Goal: Task Accomplishment & Management: Use online tool/utility

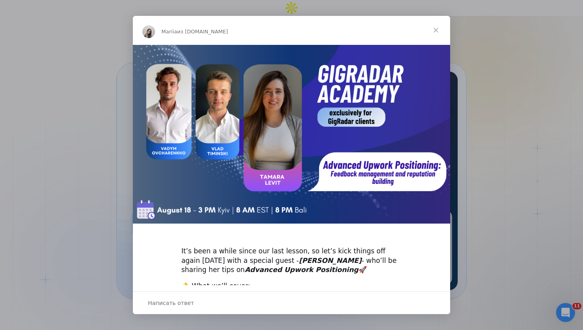
click at [505, 96] on div "Мессенджер Intercom" at bounding box center [291, 165] width 583 height 330
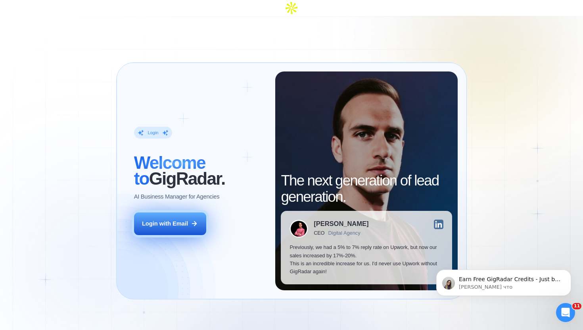
click at [167, 212] on button "Login with Email" at bounding box center [170, 223] width 72 height 23
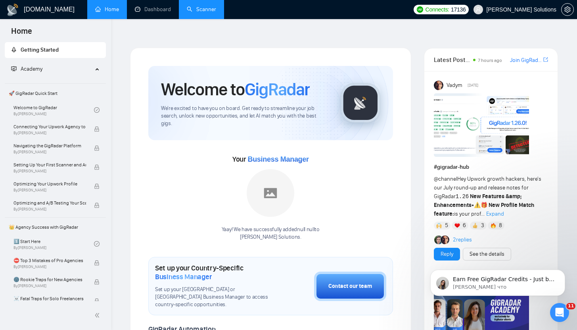
click at [207, 11] on link "Scanner" at bounding box center [201, 9] width 29 height 7
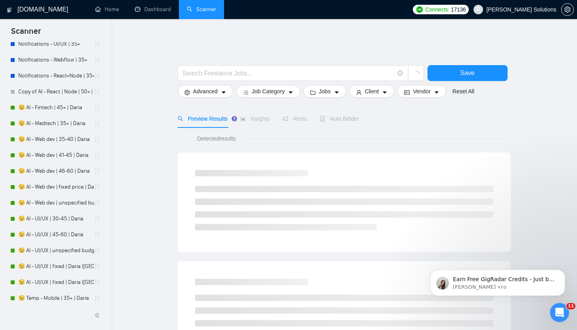
scroll to position [1124, 0]
click at [48, 111] on link "😉 AI - Fintech | 45+ | Daria" at bounding box center [56, 107] width 76 height 16
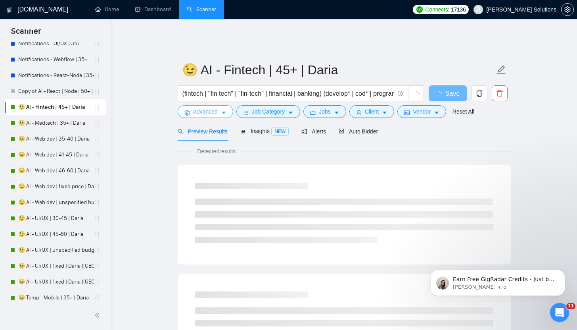
click at [219, 105] on button "Advanced" at bounding box center [206, 111] width 56 height 13
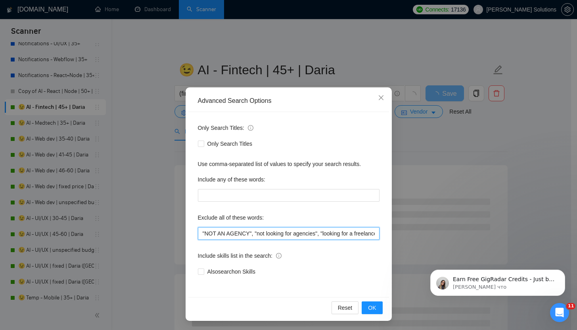
click at [198, 232] on input ""NOT AN AGENCY", "not looking for agencies", "looking for a freelancer", Python…" at bounding box center [289, 233] width 182 height 13
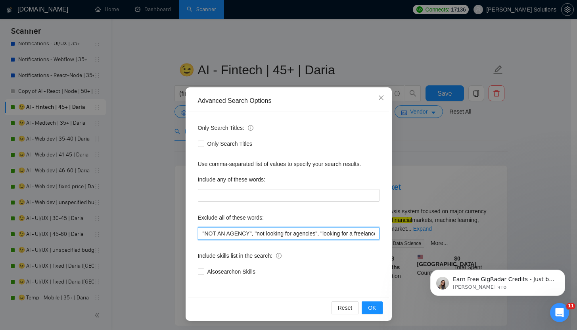
paste input "NSFW"
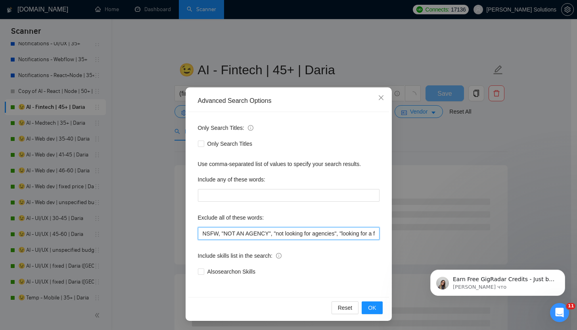
click at [220, 233] on input "NSFW, "NOT AN AGENCY", "not looking for agencies", "looking for a freelancer", …" at bounding box center [289, 233] width 182 height 13
click at [199, 232] on input "NSFW, "NOT AN AGENCY", "not looking for agencies", "looking for a freelancer", …" at bounding box center [289, 233] width 182 height 13
paste input """
click at [217, 232] on input ""NSFW, "NOT AN AGENCY", "not looking for agencies", "looking for a freelancer",…" at bounding box center [289, 233] width 182 height 13
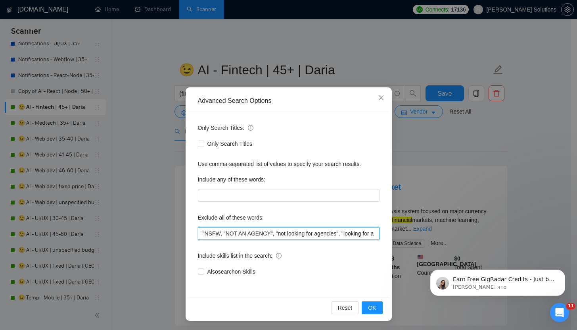
paste input """
drag, startPoint x: 224, startPoint y: 232, endPoint x: 166, endPoint y: 227, distance: 58.5
click at [166, 227] on div "Advanced Search Options Only Search Titles: Only Search Titles Use comma-separa…" at bounding box center [288, 165] width 577 height 330
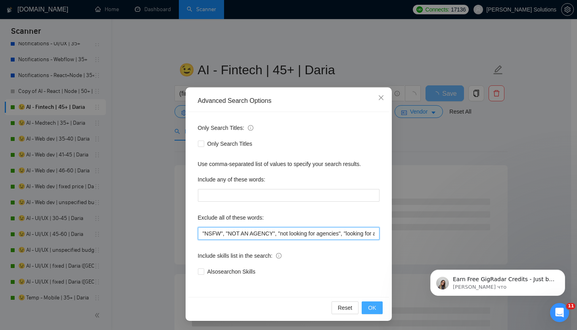
type input ""NSFW", "NOT AN AGENCY", "not looking for agencies", "looking for a freelancer"…"
click at [368, 304] on span "OK" at bounding box center [372, 307] width 8 height 9
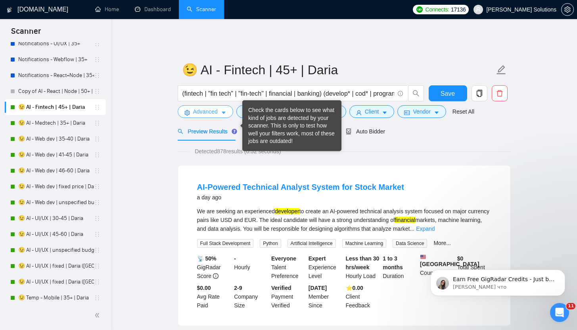
click at [219, 105] on button "Advanced" at bounding box center [206, 111] width 56 height 13
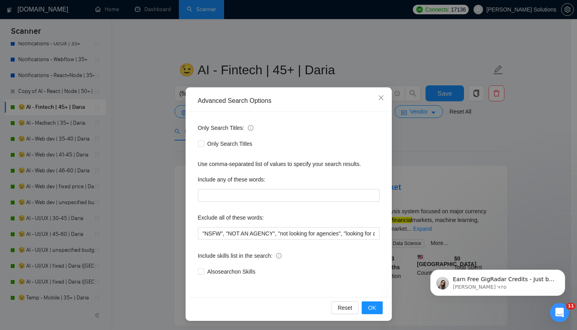
click at [348, 60] on div "Advanced Search Options Only Search Titles: Only Search Titles Use comma-separa…" at bounding box center [288, 165] width 577 height 330
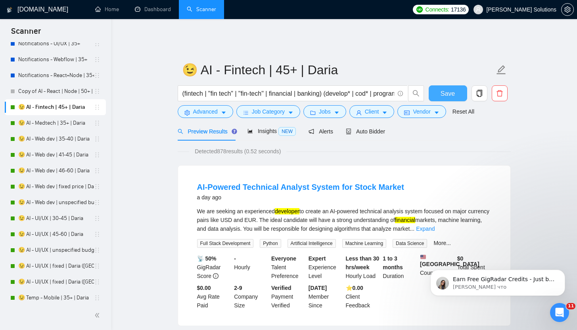
click at [437, 86] on button "Save" at bounding box center [448, 93] width 38 height 16
click at [31, 121] on link "😉 AI - Medtech | 35+ | Daria" at bounding box center [56, 123] width 76 height 16
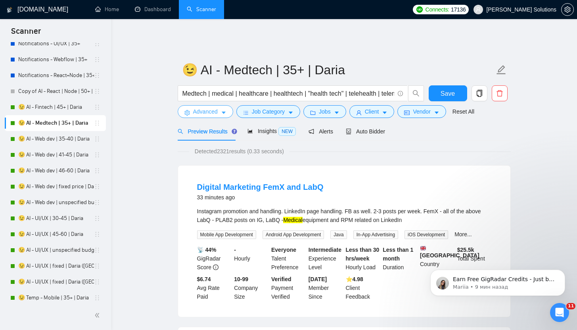
click at [200, 107] on span "Advanced" at bounding box center [205, 111] width 25 height 9
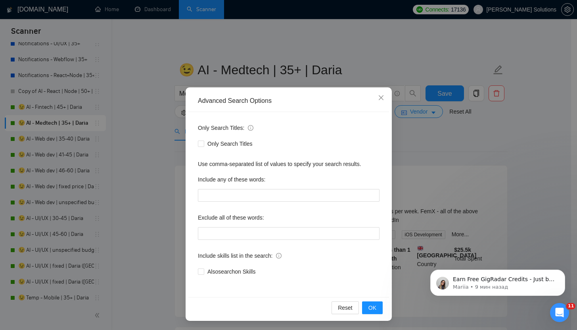
click at [67, 108] on div "Advanced Search Options Only Search Titles: Only Search Titles Use comma-separa…" at bounding box center [288, 165] width 577 height 330
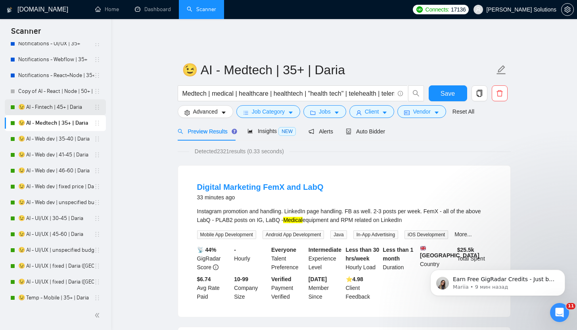
click at [55, 107] on link "😉 AI - Fintech | 45+ | Daria" at bounding box center [56, 107] width 76 height 16
click at [68, 107] on link "😉 AI - Fintech | 45+ | Daria" at bounding box center [56, 107] width 76 height 16
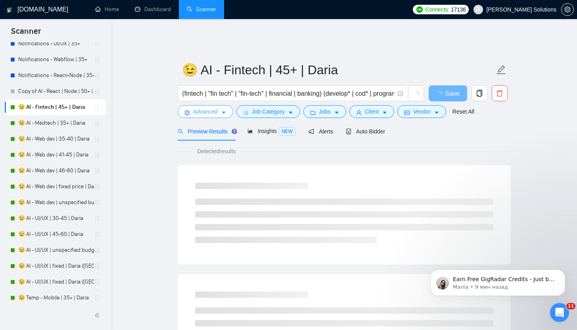
click at [206, 112] on button "Advanced" at bounding box center [206, 111] width 56 height 13
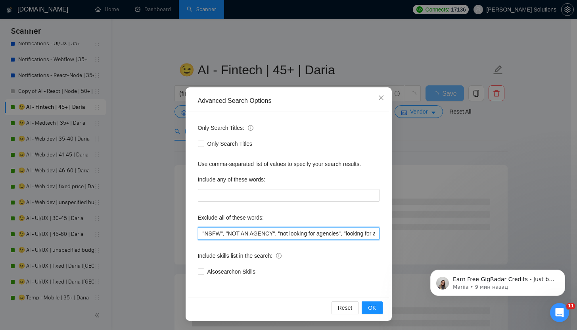
drag, startPoint x: 223, startPoint y: 233, endPoint x: 189, endPoint y: 234, distance: 34.1
click at [189, 234] on div "Only Search Titles: Only Search Titles Use comma-separated list of values to sp…" at bounding box center [288, 204] width 201 height 185
click at [490, 192] on div "Advanced Search Options Only Search Titles: Only Search Titles Use comma-separa…" at bounding box center [288, 165] width 577 height 330
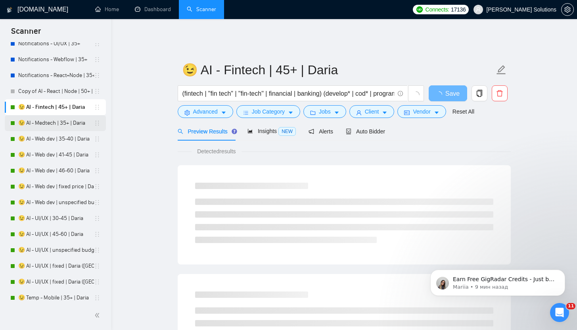
click at [40, 125] on link "😉 AI - Medtech | 35+ | Daria" at bounding box center [56, 123] width 76 height 16
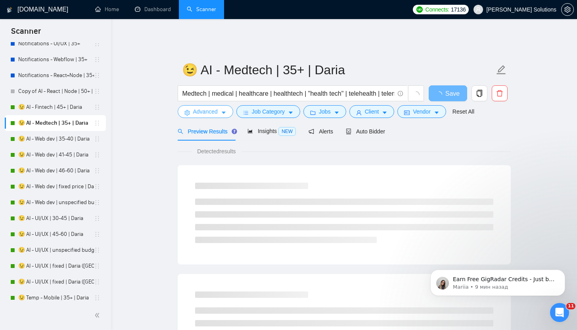
click at [207, 107] on span "Advanced" at bounding box center [205, 111] width 25 height 9
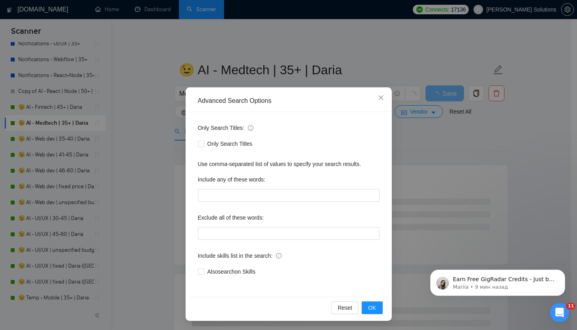
click at [152, 100] on div "Advanced Search Options Only Search Titles: Only Search Titles Use comma-separa…" at bounding box center [288, 165] width 577 height 330
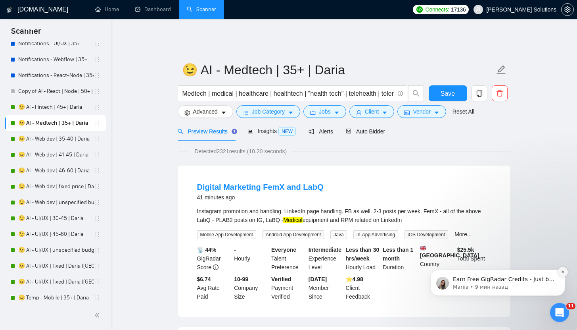
click at [561, 270] on icon "Dismiss notification" at bounding box center [563, 271] width 4 height 4
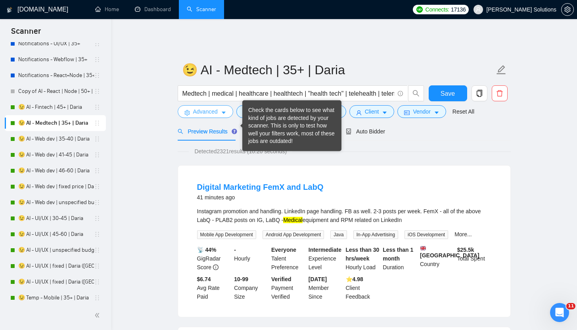
click at [207, 107] on span "Advanced" at bounding box center [205, 111] width 25 height 9
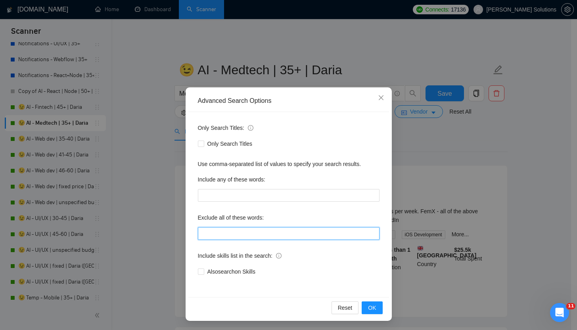
click at [225, 238] on input "text" at bounding box center [289, 233] width 182 height 13
paste input ""NSFW","
type input ""NSFW""
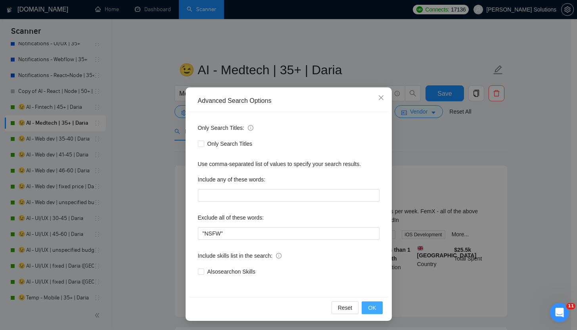
click at [378, 307] on button "OK" at bounding box center [372, 307] width 21 height 13
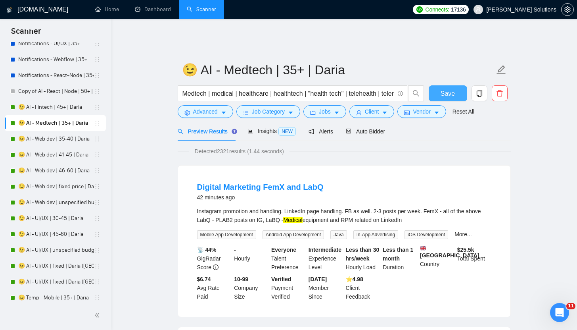
click at [445, 88] on span "Save" at bounding box center [448, 93] width 14 height 10
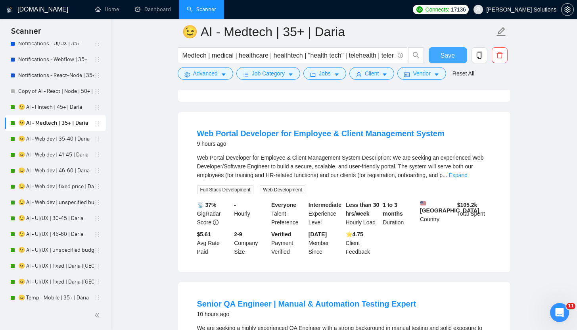
scroll to position [416, 0]
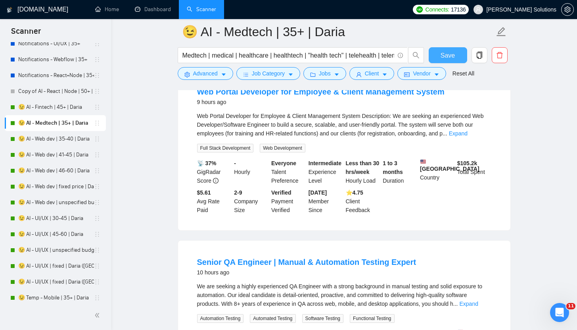
click at [479, 136] on div "Web Portal Developer for Employee & Client Management System Description: We ar…" at bounding box center [344, 124] width 294 height 26
click at [468, 134] on link "Expand" at bounding box center [458, 133] width 19 height 6
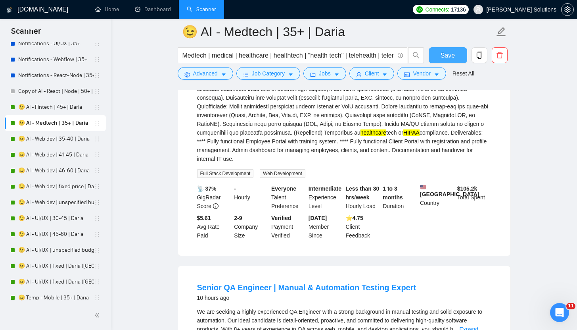
scroll to position [572, 0]
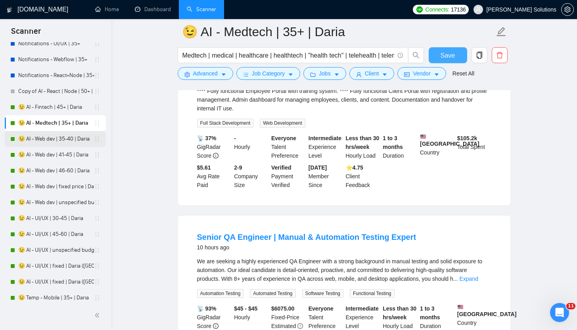
click at [37, 134] on link "😉 AI - Web dev | 35-40 | Daria" at bounding box center [56, 139] width 76 height 16
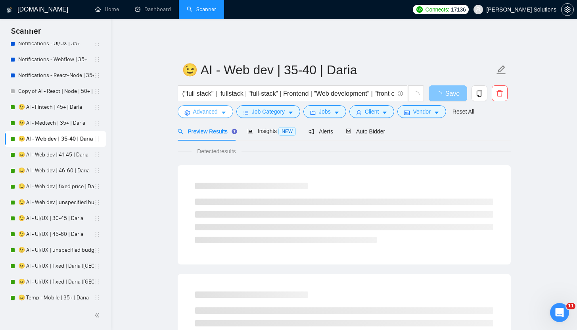
click at [208, 107] on span "Advanced" at bounding box center [205, 111] width 25 height 9
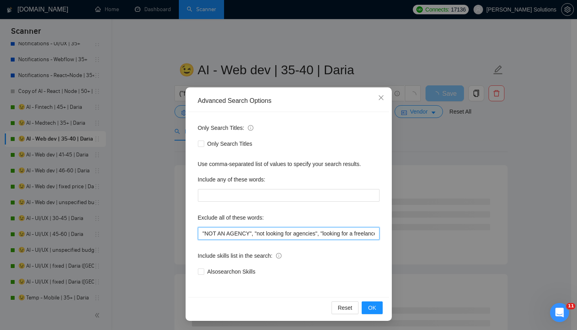
click at [198, 232] on input ""NOT AN AGENCY", "not looking for agencies", "looking for a freelancer", ".Net"…" at bounding box center [289, 233] width 182 height 13
paste input ""NSFW","
type input ""NSFW", "NOT AN AGENCY", "not looking for agencies", "looking for a freelancer"…"
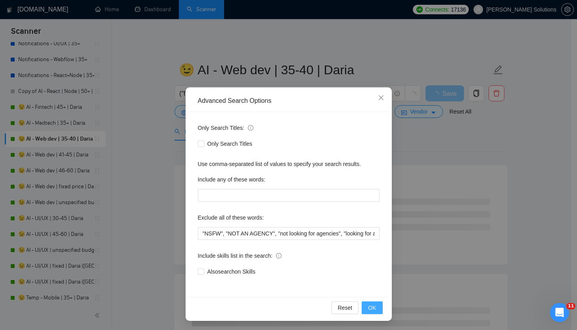
click at [369, 309] on span "OK" at bounding box center [372, 307] width 8 height 9
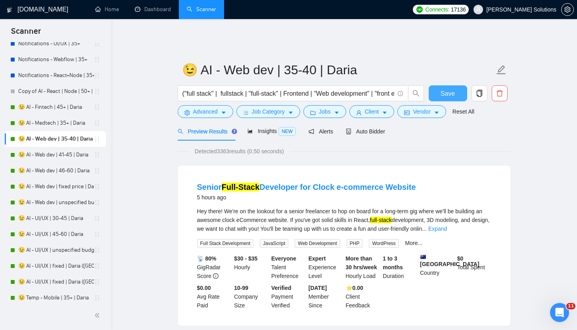
click at [449, 88] on span "Save" at bounding box center [448, 93] width 14 height 10
click at [69, 156] on link "😉 AI - Web dev | 41-45 | Daria" at bounding box center [56, 155] width 76 height 16
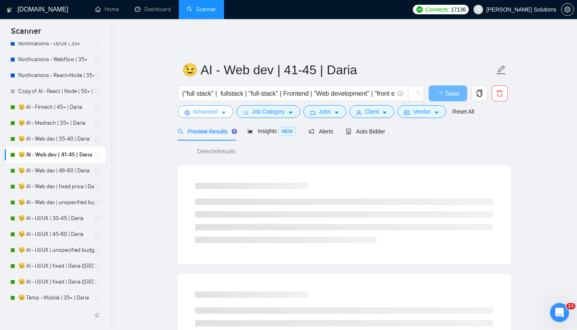
click at [186, 110] on button "Advanced" at bounding box center [206, 111] width 56 height 13
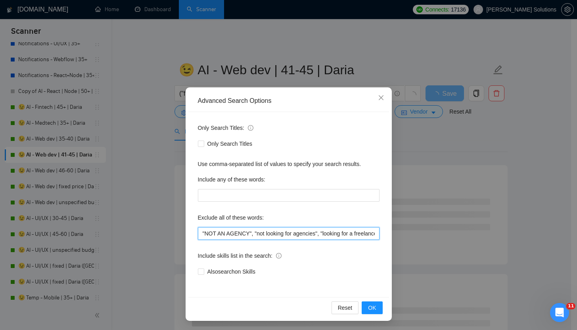
click at [199, 233] on input ""NOT AN AGENCY", "not looking for agencies", "looking for a freelancer", ".Net"…" at bounding box center [289, 233] width 182 height 13
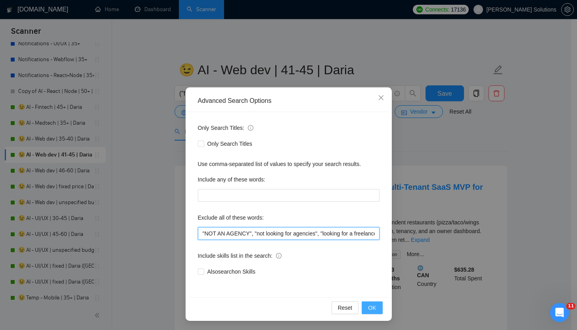
paste input ""NSFW","
type input ""NSFW", "NOT AN AGENCY", "not looking for agencies", "looking for a freelancer"…"
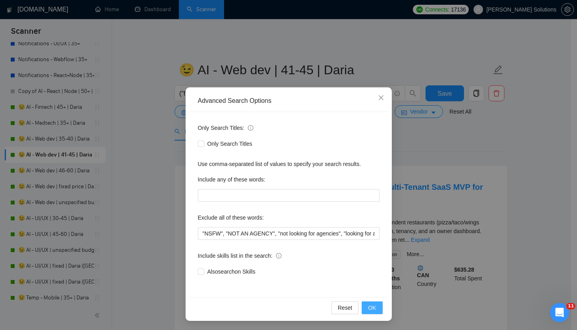
click at [375, 308] on button "OK" at bounding box center [372, 307] width 21 height 13
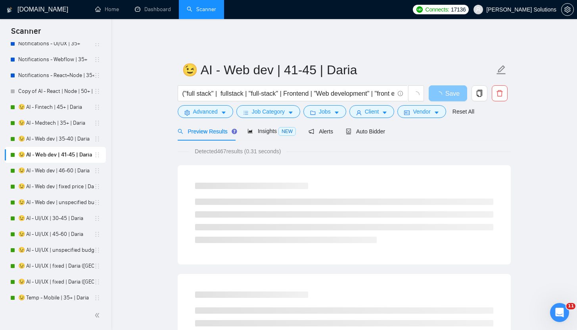
click at [442, 91] on icon "loading" at bounding box center [439, 94] width 6 height 6
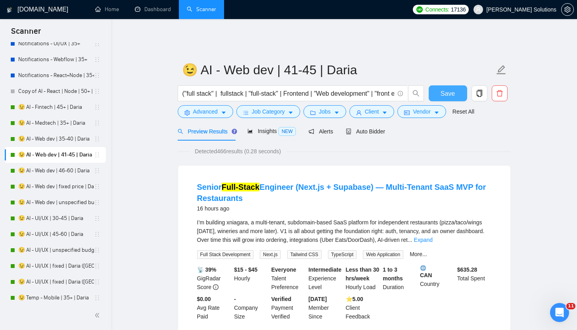
click at [442, 88] on span "Save" at bounding box center [448, 93] width 14 height 10
click at [64, 173] on link "😉 AI - Web dev | 46-60 | Daria" at bounding box center [56, 171] width 76 height 16
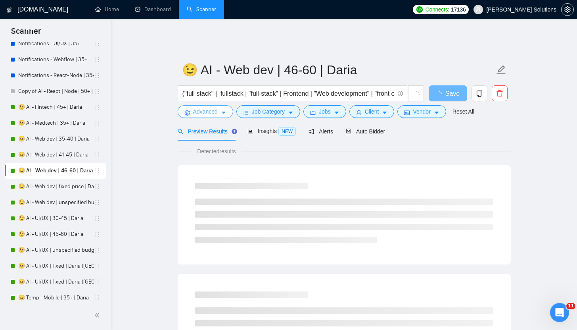
click at [202, 107] on span "Advanced" at bounding box center [205, 111] width 25 height 9
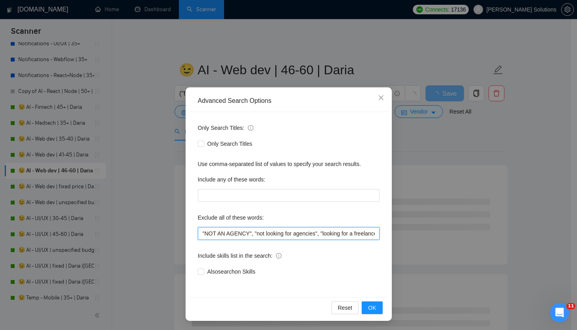
click at [199, 233] on input ""NOT AN AGENCY", "not looking for agencies", "looking for a freelancer", ".Net"…" at bounding box center [289, 233] width 182 height 13
paste input ""NSFW","
type input ""NSFW", "NOT AN AGENCY", "not looking for agencies", "looking for a freelancer"…"
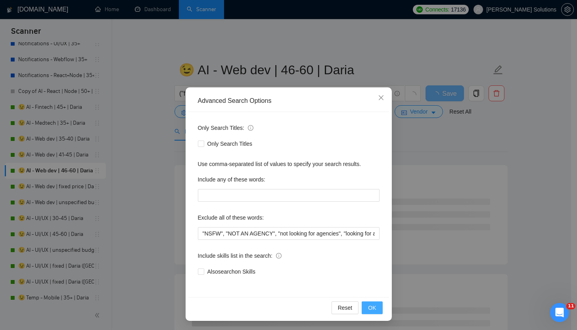
click at [364, 304] on button "OK" at bounding box center [372, 307] width 21 height 13
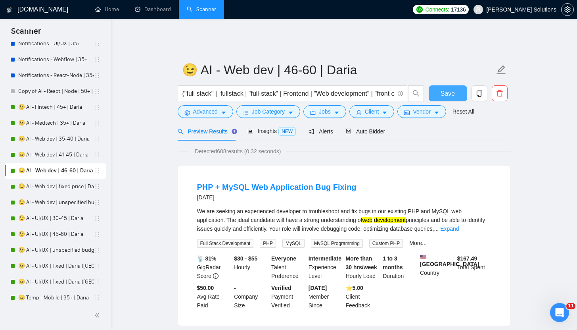
click at [434, 85] on button "Save" at bounding box center [448, 93] width 38 height 16
click at [41, 183] on link "😉 AI - Web dev | fixed price | Daria" at bounding box center [56, 187] width 76 height 16
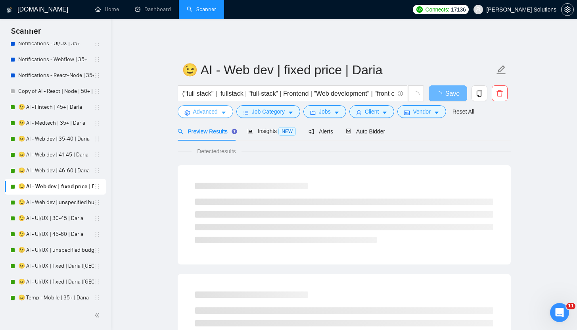
click at [200, 110] on span "Advanced" at bounding box center [205, 111] width 25 height 9
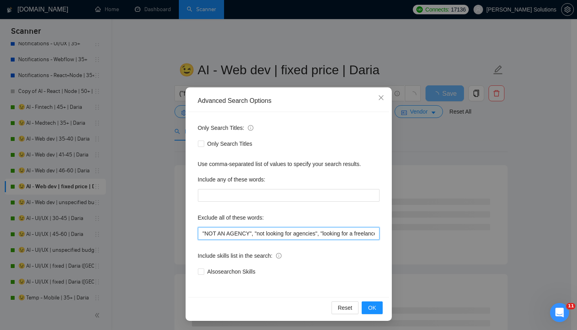
click at [198, 233] on input ""NOT AN AGENCY", "not looking for agencies", "looking for a freelancer", ".Net"…" at bounding box center [289, 233] width 182 height 13
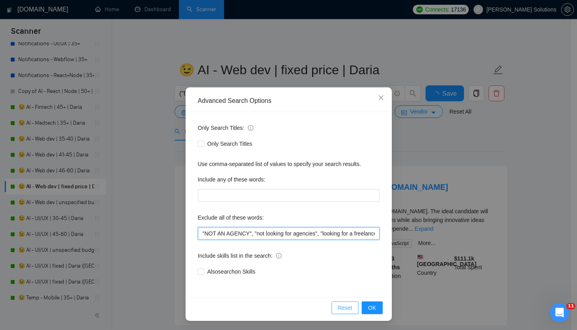
paste input ""NSFW","
type input ""NSFW", "NOT AN AGENCY", "not looking for agencies", "looking for a freelancer"…"
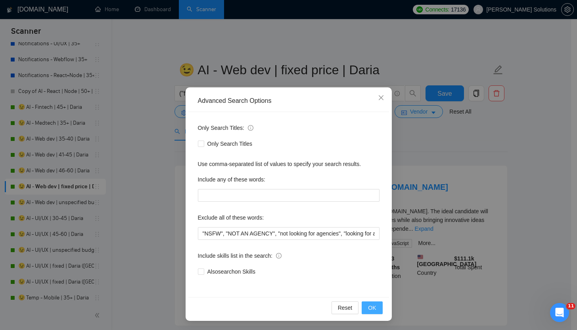
click at [370, 311] on span "OK" at bounding box center [372, 307] width 8 height 9
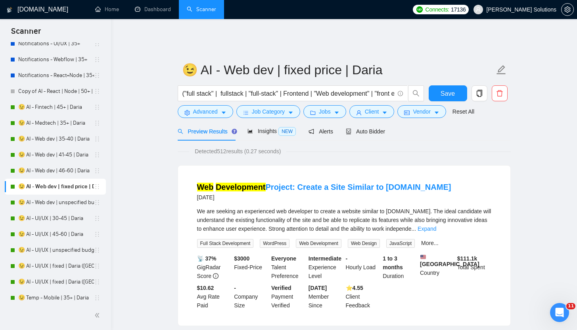
click at [468, 85] on div "Save" at bounding box center [448, 95] width 42 height 20
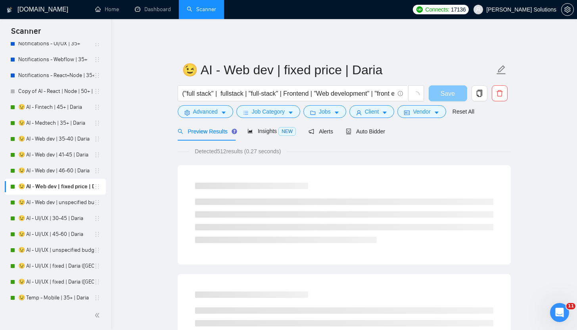
click at [457, 86] on button "Save" at bounding box center [448, 93] width 38 height 16
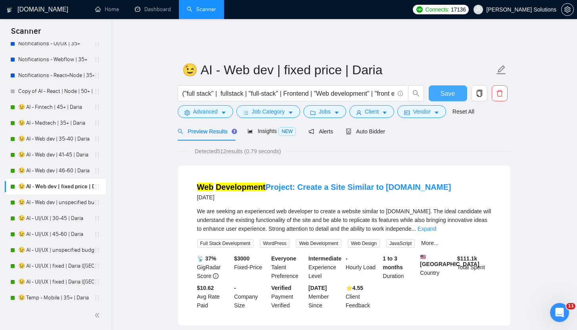
click at [456, 85] on button "Save" at bounding box center [448, 93] width 38 height 16
click at [51, 205] on link "😉 AI - Web dev | unspecified budget | Daria" at bounding box center [56, 202] width 76 height 16
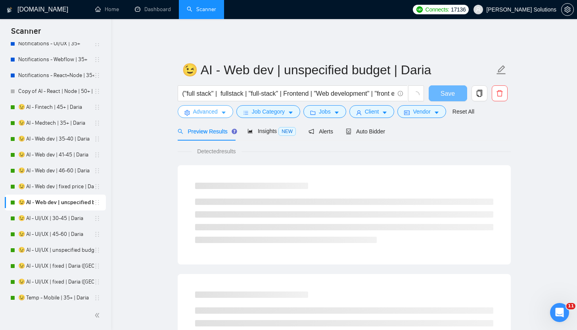
click at [199, 107] on span "Advanced" at bounding box center [205, 111] width 25 height 9
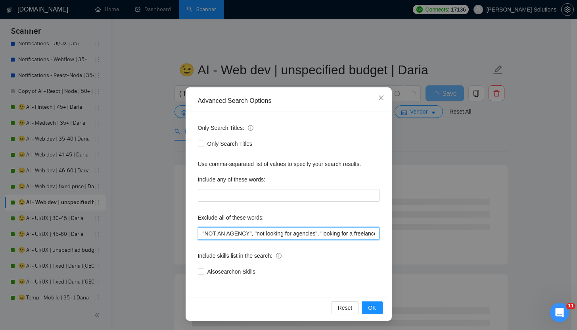
click at [198, 231] on input ""NOT AN AGENCY", "not looking for agencies", "looking for a freelancer", ".Net"…" at bounding box center [289, 233] width 182 height 13
paste input ""NSFW","
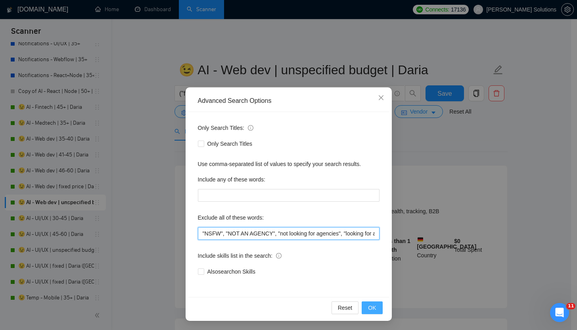
type input ""NSFW", "NOT AN AGENCY", "not looking for agencies", "looking for a freelancer"…"
click at [362, 307] on button "OK" at bounding box center [372, 307] width 21 height 13
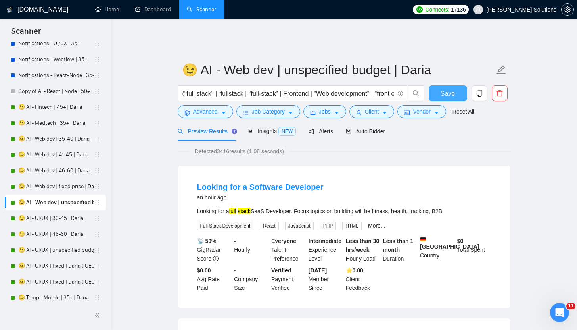
click at [448, 95] on button "Save" at bounding box center [448, 93] width 38 height 16
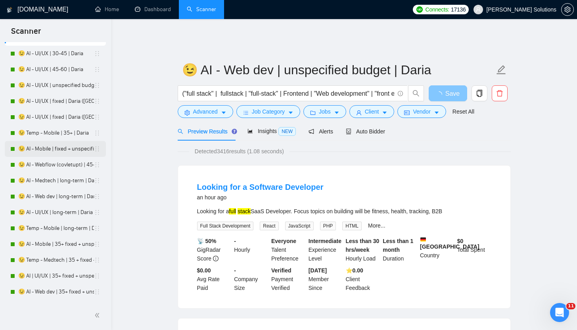
scroll to position [1267, 0]
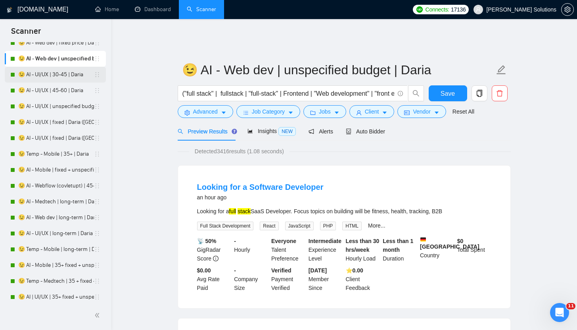
click at [59, 79] on link "😉 AI - UI/UX | 30-45 | Daria" at bounding box center [56, 75] width 76 height 16
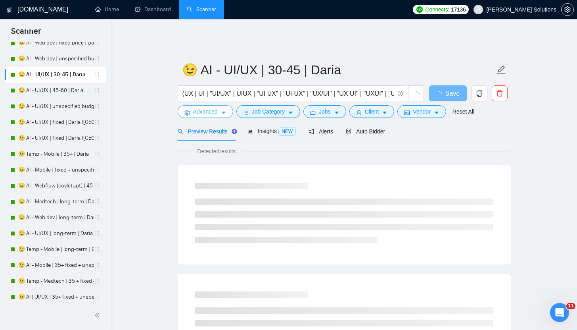
click at [220, 107] on button "Advanced" at bounding box center [206, 111] width 56 height 13
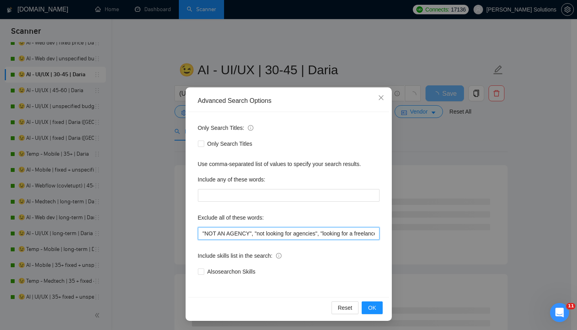
click at [199, 234] on input ""NOT AN AGENCY", "not looking for agencies", "looking for a freelancer", "[DOMA…" at bounding box center [289, 233] width 182 height 13
paste input ""NSFW","
type input ""NSFW", "NOT AN AGENCY", "not looking for agencies", "looking for a freelancer"…"
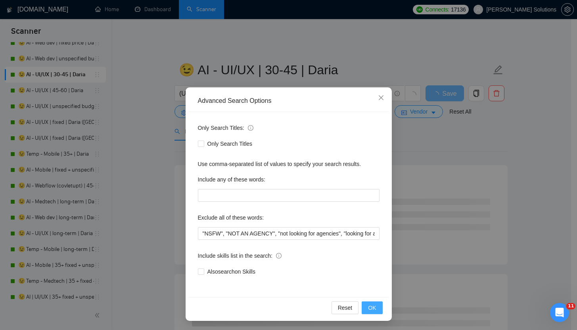
click at [364, 307] on button "OK" at bounding box center [372, 307] width 21 height 13
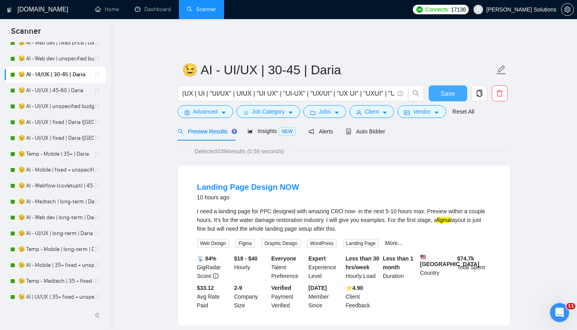
click at [453, 91] on span "Save" at bounding box center [448, 93] width 14 height 10
click at [59, 92] on link "😉 AI - UI/UX | 45-60 | Daria" at bounding box center [56, 91] width 76 height 16
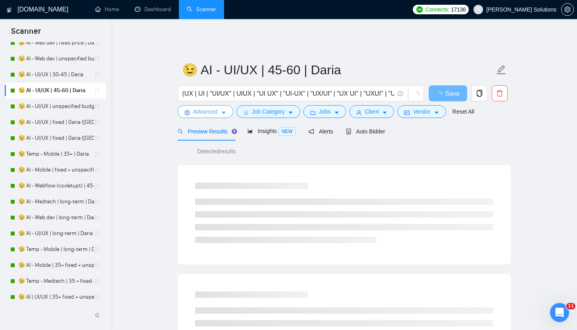
click at [203, 107] on span "Advanced" at bounding box center [205, 111] width 25 height 9
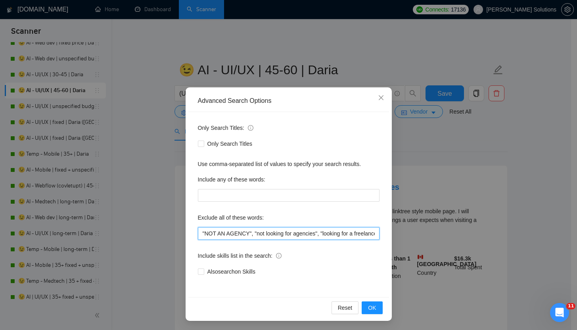
click at [198, 234] on input ""NOT AN AGENCY", "not looking for agencies", "looking for a freelancer", "[DOMA…" at bounding box center [289, 233] width 182 height 13
paste input ""NSFW","
type input ""NSFW", "NOT AN AGENCY", "not looking for agencies", "looking for a freelancer"…"
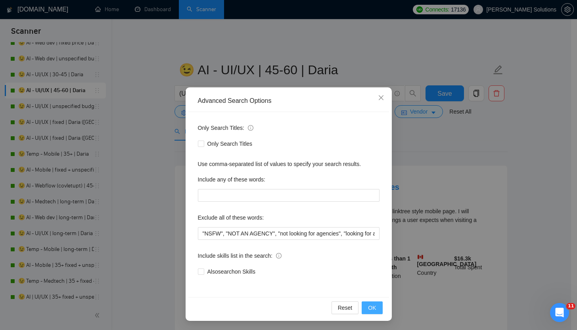
click at [374, 304] on button "OK" at bounding box center [372, 307] width 21 height 13
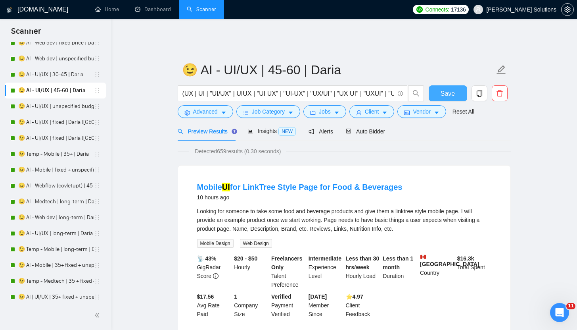
click at [439, 89] on button "Save" at bounding box center [448, 93] width 38 height 16
click at [64, 106] on link "😉 AI - UI/UX | unspecified budget | Daria" at bounding box center [56, 106] width 76 height 16
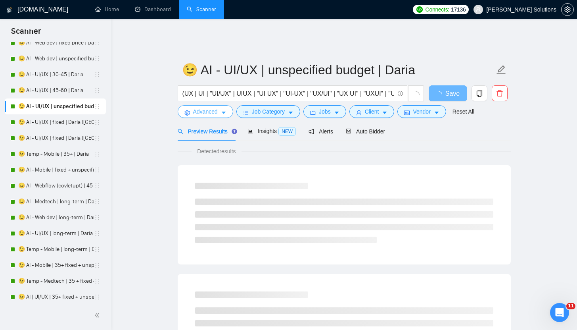
click at [200, 107] on span "Advanced" at bounding box center [205, 111] width 25 height 9
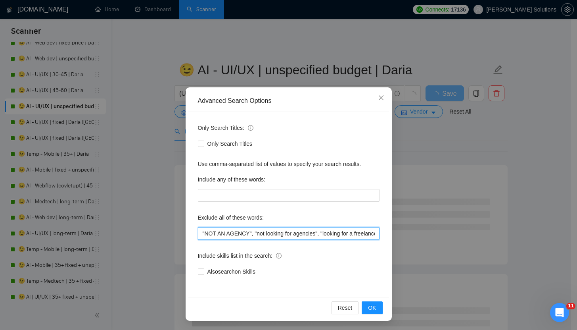
click at [199, 234] on input ""NOT AN AGENCY", "not looking for agencies", "looking for a freelancer", "[DOMA…" at bounding box center [289, 233] width 182 height 13
paste input ""NSFW","
type input ""NSFW", "NOT AN AGENCY", "not looking for agencies", "looking for a freelancer"…"
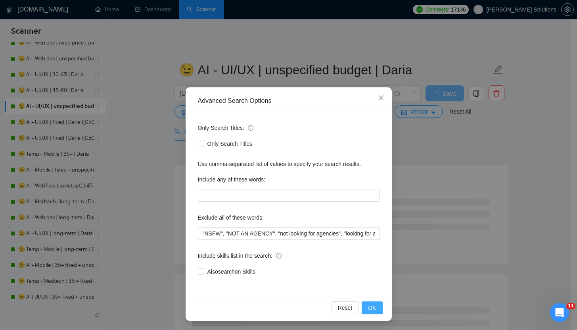
click at [383, 306] on div "Reset OK" at bounding box center [288, 307] width 201 height 21
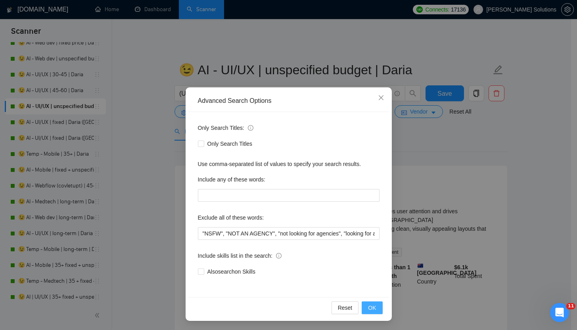
click at [373, 307] on button "OK" at bounding box center [372, 307] width 21 height 13
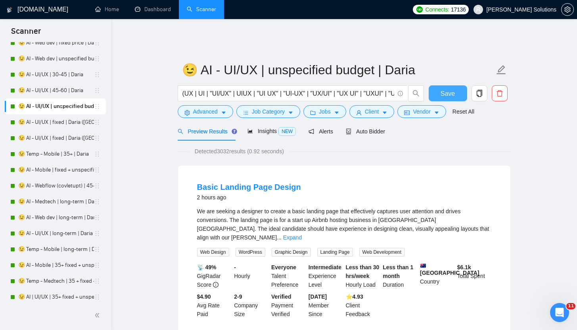
click at [448, 88] on span "Save" at bounding box center [448, 93] width 14 height 10
click at [66, 128] on link "😉 AI - UI/UX | fixed | Daria ([GEOGRAPHIC_DATA])" at bounding box center [56, 122] width 76 height 16
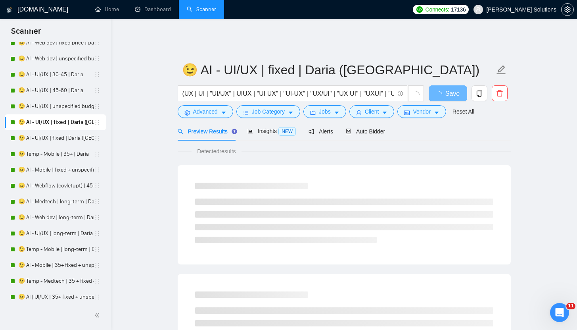
click at [201, 113] on form "😉 AI - UI/UX | fixed | Daria ([GEOGRAPHIC_DATA]) (UX | UI | "UI/UX" | UIUX | "U…" at bounding box center [344, 89] width 333 height 65
click at [202, 109] on span "Advanced" at bounding box center [205, 111] width 25 height 9
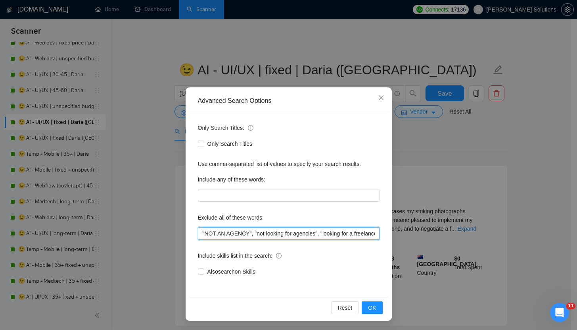
click at [198, 236] on input ""NOT AN AGENCY", "not looking for agencies", "looking for a freelancer", Framer…" at bounding box center [289, 233] width 182 height 13
paste input ""NSFW","
type input ""NSFW", "NOT AN AGENCY", "not looking for agencies", "looking for a freelancer"…"
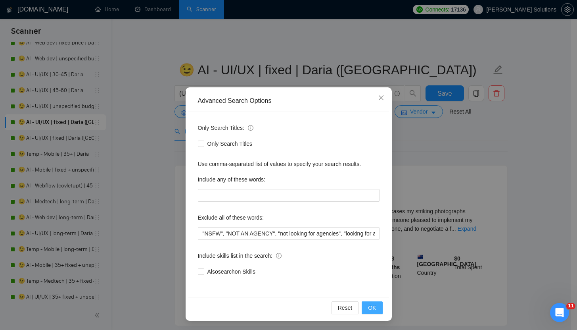
click at [368, 309] on span "OK" at bounding box center [372, 307] width 8 height 9
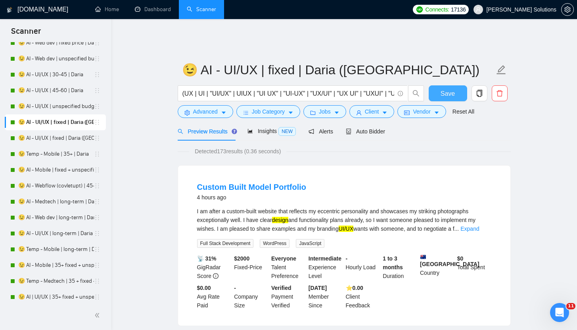
click at [460, 87] on button "Save" at bounding box center [448, 93] width 38 height 16
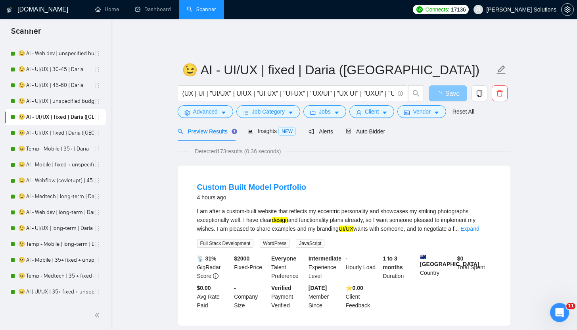
scroll to position [1273, 0]
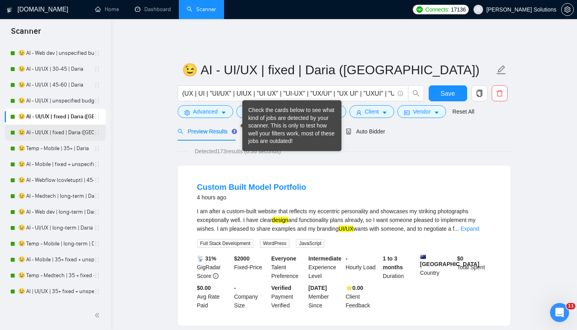
click at [55, 136] on link "😉 AI - UI/UX | fixed | Daria ([GEOGRAPHIC_DATA])" at bounding box center [56, 133] width 76 height 16
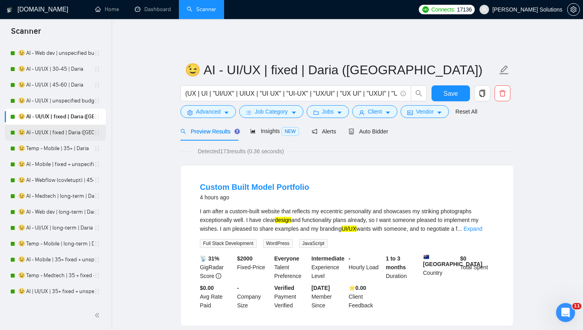
click at [55, 136] on link "😉 AI - UI/UX | fixed | Daria ([GEOGRAPHIC_DATA])" at bounding box center [56, 133] width 76 height 16
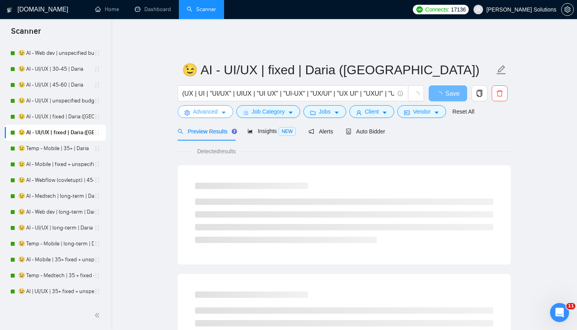
click at [217, 107] on span "Advanced" at bounding box center [205, 111] width 25 height 9
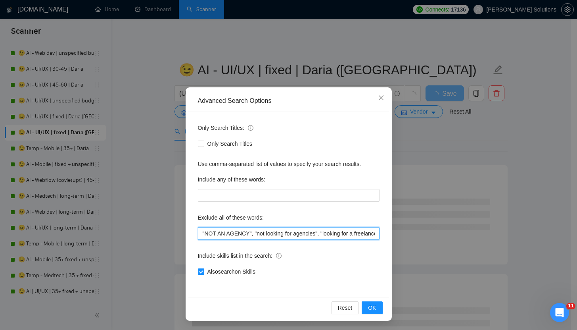
click at [200, 230] on input ""NOT AN AGENCY", "not looking for agencies", "looking for a freelancer", Framer…" at bounding box center [289, 233] width 182 height 13
paste input ""NSFW","
type input ""NSFW", "NOT AN AGENCY", "not looking for agencies", "looking for a freelancer"…"
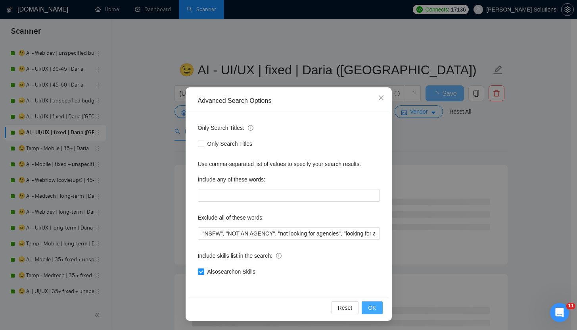
click at [369, 309] on span "OK" at bounding box center [372, 307] width 8 height 9
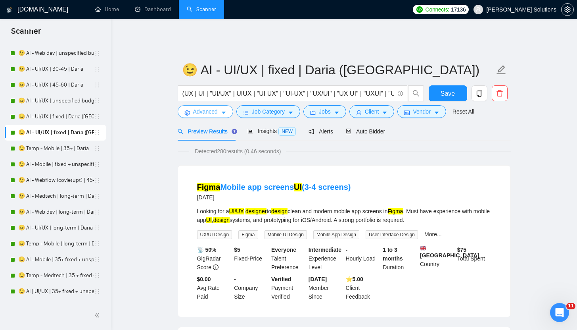
click at [225, 110] on icon "caret-down" at bounding box center [224, 113] width 6 height 6
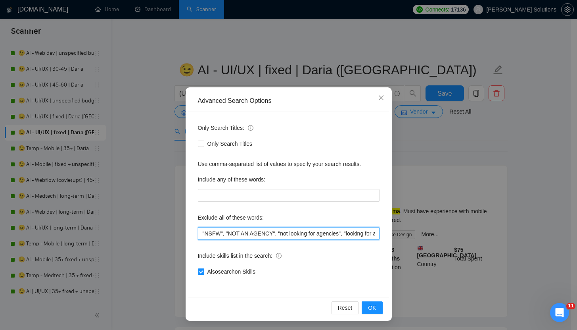
drag, startPoint x: 223, startPoint y: 230, endPoint x: 176, endPoint y: 222, distance: 48.3
click at [178, 222] on div "Advanced Search Options Only Search Titles: Only Search Titles Use comma-separa…" at bounding box center [288, 165] width 577 height 330
click at [168, 49] on div "Advanced Search Options Only Search Titles: Only Search Titles Use comma-separa…" at bounding box center [288, 165] width 577 height 330
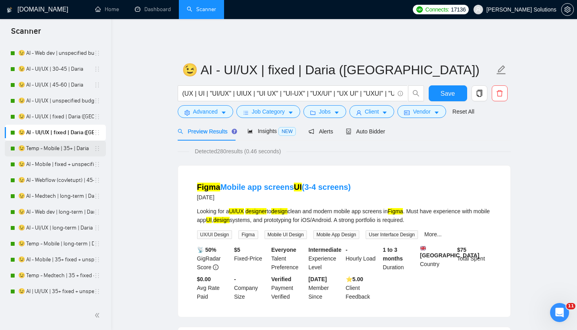
click at [66, 152] on link "😉 Temp - Mobile | 35+ | Daria" at bounding box center [56, 148] width 76 height 16
click at [444, 88] on span "Save" at bounding box center [448, 93] width 14 height 10
click at [63, 150] on link "😉 Temp - Mobile | 35+ | Daria" at bounding box center [56, 148] width 76 height 16
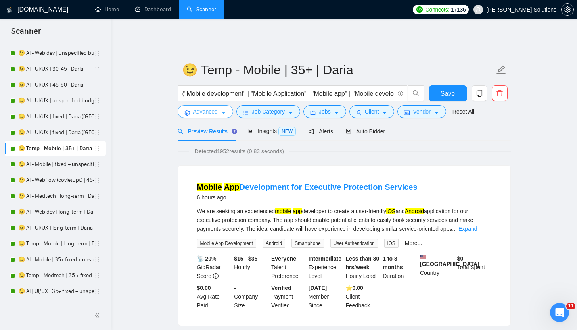
click at [221, 106] on button "Advanced" at bounding box center [206, 111] width 56 height 13
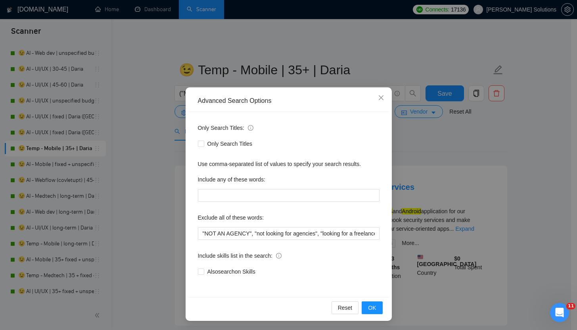
click at [369, 87] on div "Advanced Search Options Only Search Titles: Only Search Titles Use comma-separa…" at bounding box center [288, 165] width 577 height 330
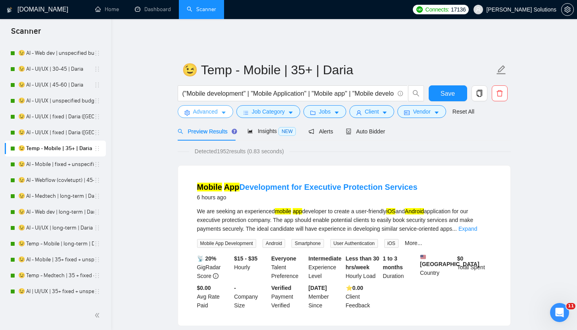
click at [231, 105] on button "Advanced" at bounding box center [206, 111] width 56 height 13
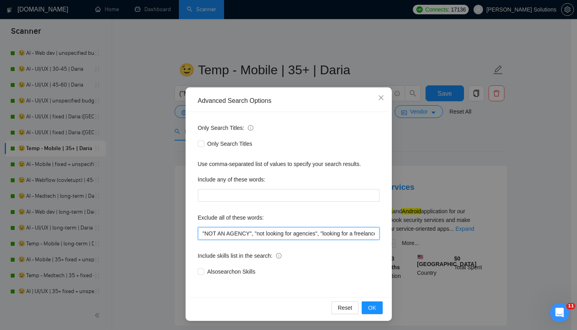
click at [198, 234] on input ""NOT AN AGENCY", "not looking for agencies", "looking for a freelancer", Python…" at bounding box center [289, 233] width 182 height 13
paste input ""NSFW","
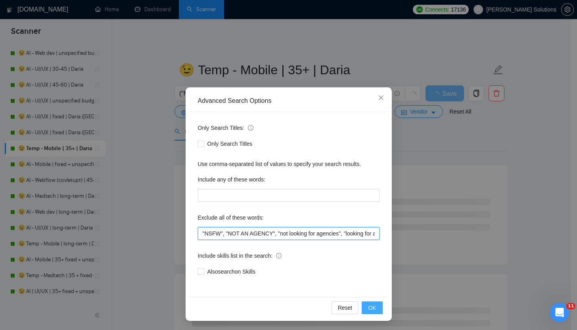
type input ""NSFW", "NOT AN AGENCY", "not looking for agencies", "looking for a freelancer"…"
click at [369, 309] on span "OK" at bounding box center [372, 307] width 8 height 9
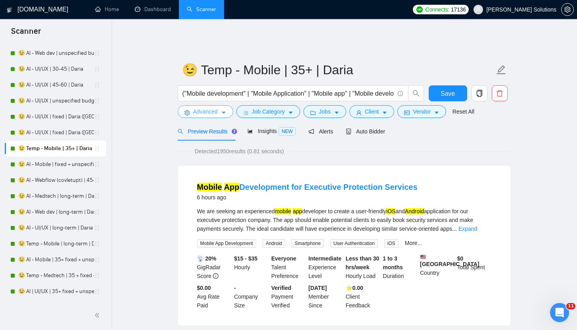
click at [223, 110] on icon "caret-down" at bounding box center [224, 113] width 6 height 6
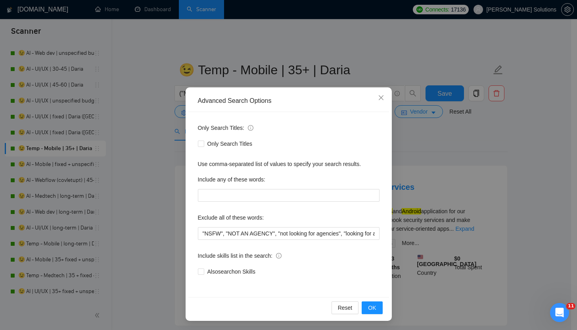
click at [280, 81] on div "Advanced Search Options Only Search Titles: Only Search Titles Use comma-separa…" at bounding box center [288, 165] width 577 height 330
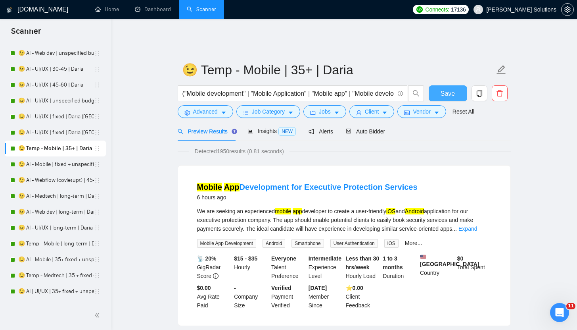
click at [452, 88] on span "Save" at bounding box center [448, 93] width 14 height 10
click at [53, 167] on link "😉 AI - Mobile | fixed + unspecified | Daria" at bounding box center [56, 164] width 76 height 16
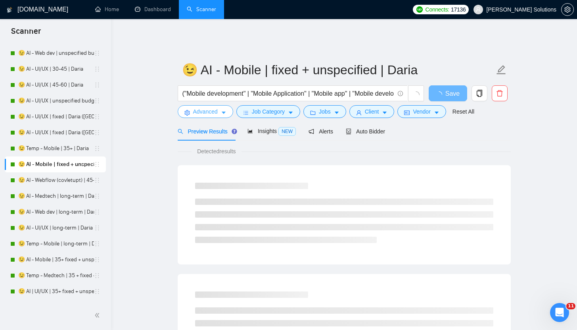
click at [208, 107] on span "Advanced" at bounding box center [205, 111] width 25 height 9
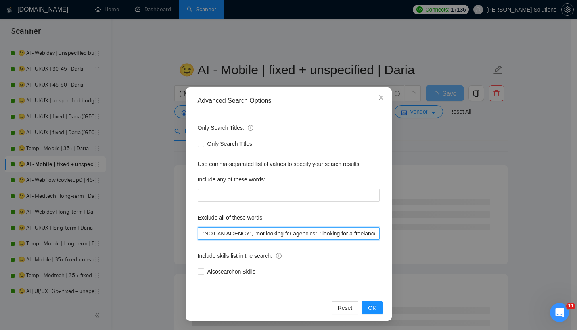
click at [198, 228] on input ""NOT AN AGENCY", "not looking for agencies", "looking for a freelancer", Python…" at bounding box center [289, 233] width 182 height 13
paste input ""NSFW","
type input ""NSFW", "NOT AN AGENCY", "not looking for agencies", "looking for a freelancer"…"
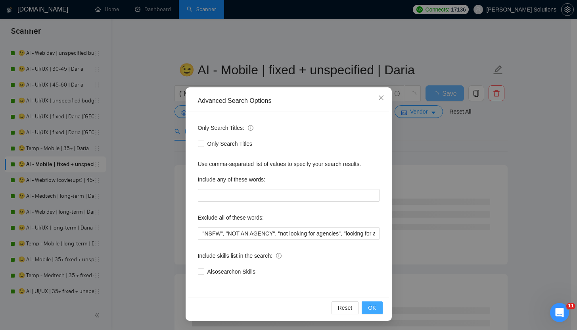
click at [371, 305] on span "OK" at bounding box center [372, 307] width 8 height 9
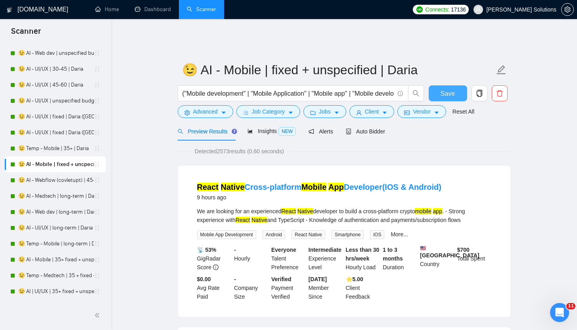
click at [440, 88] on button "Save" at bounding box center [448, 93] width 38 height 16
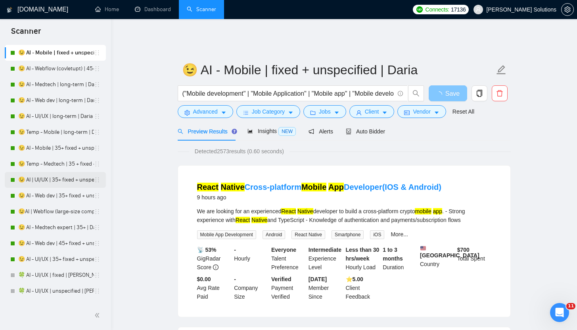
scroll to position [1395, 0]
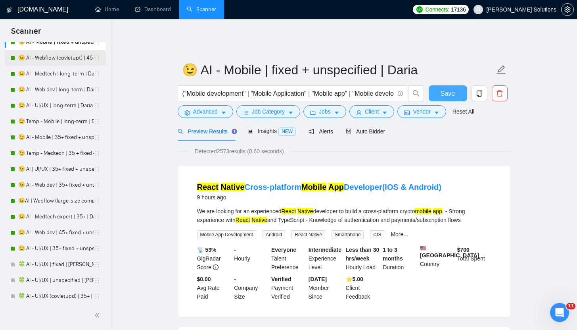
click at [45, 59] on link "😉 AI - Webflow (covletupt) | 45+ | Daria" at bounding box center [56, 58] width 76 height 16
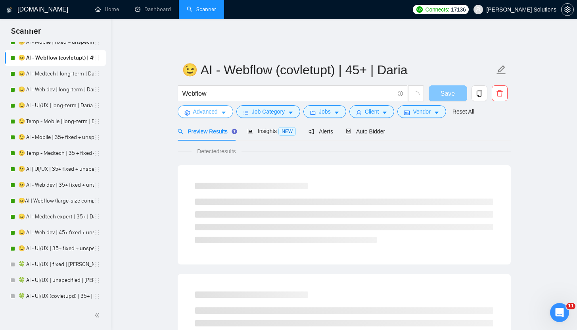
click at [228, 110] on button "Advanced" at bounding box center [206, 111] width 56 height 13
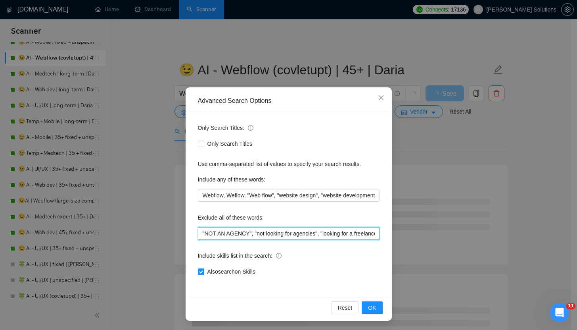
click at [198, 235] on input ""NOT AN AGENCY", "not looking for agencies", "looking for a freelancer", Python…" at bounding box center [289, 233] width 182 height 13
paste input ""NSFW","
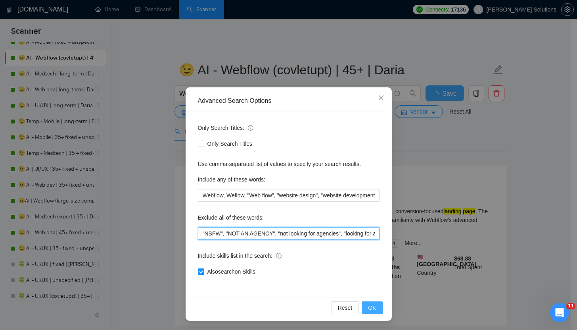
type input ""NSFW", "NOT AN AGENCY", "not looking for agencies", "looking for a freelancer"…"
click at [368, 308] on span "OK" at bounding box center [372, 307] width 8 height 9
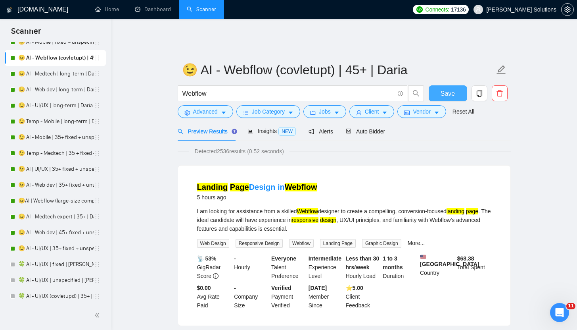
click at [451, 88] on span "Save" at bounding box center [448, 93] width 14 height 10
click at [65, 77] on link "😉 AI - Medtech | long-term | Daria" at bounding box center [56, 74] width 76 height 16
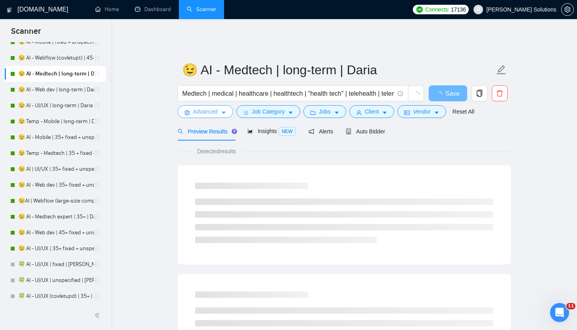
click at [210, 107] on span "Advanced" at bounding box center [205, 111] width 25 height 9
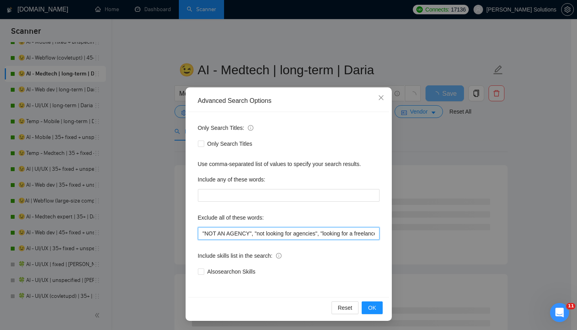
click at [198, 229] on input ""NOT AN AGENCY", "not looking for agencies", "looking for a freelancer", ".Net"…" at bounding box center [289, 233] width 182 height 13
paste input ""NSFW","
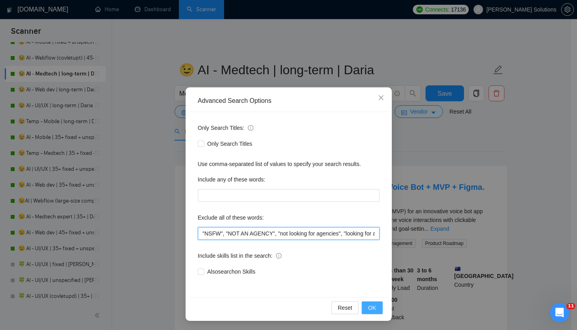
type input ""NSFW", "NOT AN AGENCY", "not looking for agencies", "looking for a freelancer"…"
click at [379, 304] on button "OK" at bounding box center [372, 307] width 21 height 13
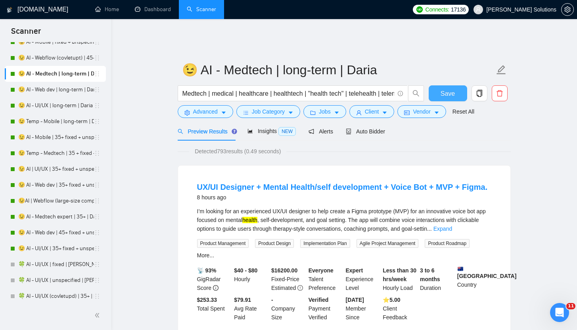
click at [454, 92] on button "Save" at bounding box center [448, 93] width 38 height 16
click at [46, 92] on link "😉 AI - Web dev | long-term | Daria" at bounding box center [56, 90] width 76 height 16
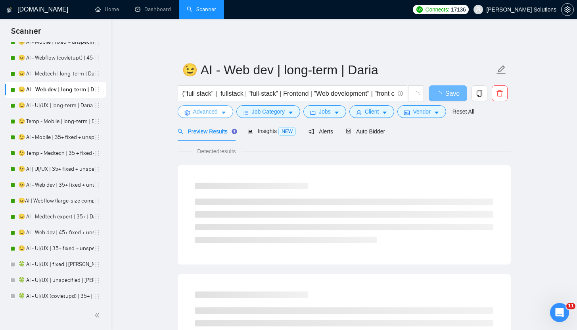
click at [208, 109] on span "Advanced" at bounding box center [205, 111] width 25 height 9
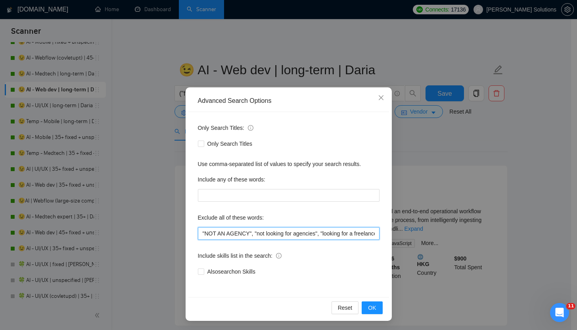
click at [198, 229] on input ""NOT AN AGENCY", "not looking for agencies", "looking for a freelancer", ".Net"…" at bounding box center [289, 233] width 182 height 13
paste input ""NSFW","
type input ""NSFW", "NOT AN AGENCY", "not looking for agencies", "looking for a freelancer"…"
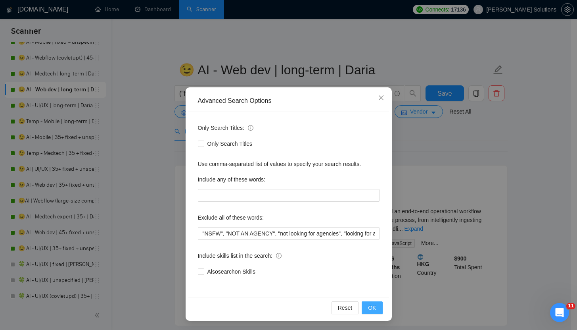
click at [369, 307] on span "OK" at bounding box center [372, 307] width 8 height 9
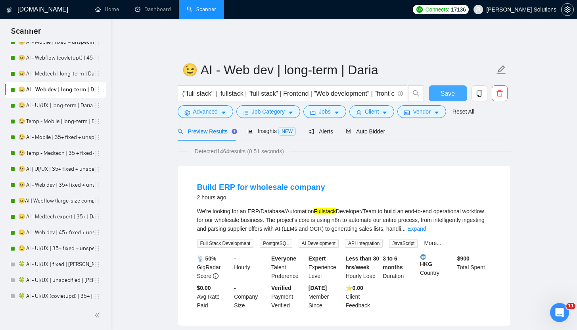
click at [442, 92] on span "Save" at bounding box center [448, 93] width 14 height 10
click at [42, 107] on link "😉 AI - UI/UX | long-term | Daria" at bounding box center [56, 106] width 76 height 16
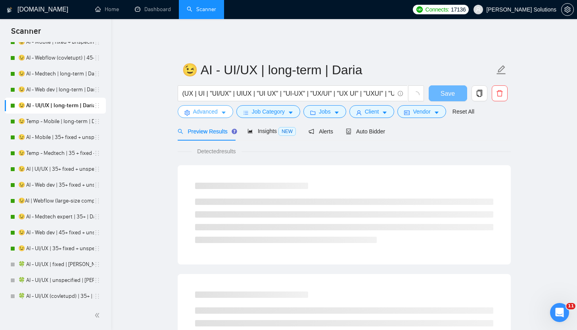
click at [215, 108] on span "Advanced" at bounding box center [205, 111] width 25 height 9
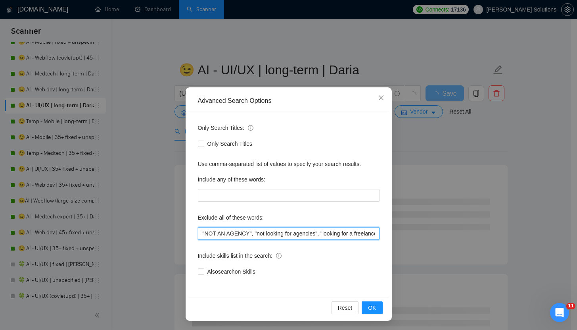
click at [200, 234] on input ""NOT AN AGENCY", "not looking for agencies", "looking for a freelancer", "[DOMA…" at bounding box center [289, 233] width 182 height 13
paste input ""NSFW","
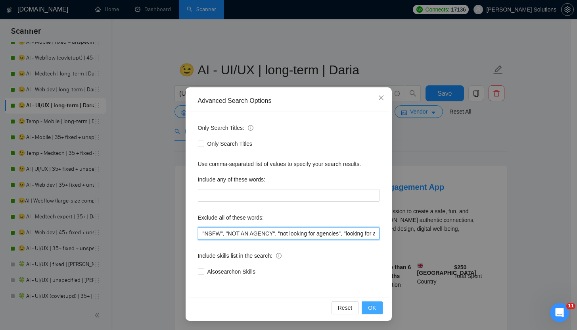
type input ""NSFW", "NOT AN AGENCY", "not looking for agencies", "looking for a freelancer"…"
click at [373, 307] on button "OK" at bounding box center [372, 307] width 21 height 13
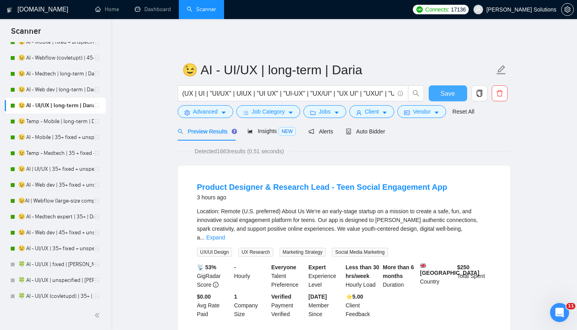
click at [444, 88] on span "Save" at bounding box center [448, 93] width 14 height 10
click at [35, 122] on link "😉 Temp - Mobile | long-term | Daria" at bounding box center [56, 121] width 76 height 16
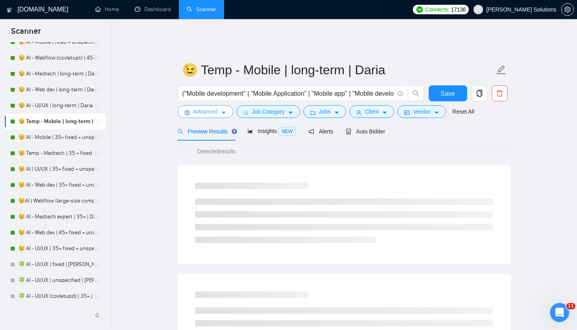
click at [203, 108] on span "Advanced" at bounding box center [205, 111] width 25 height 9
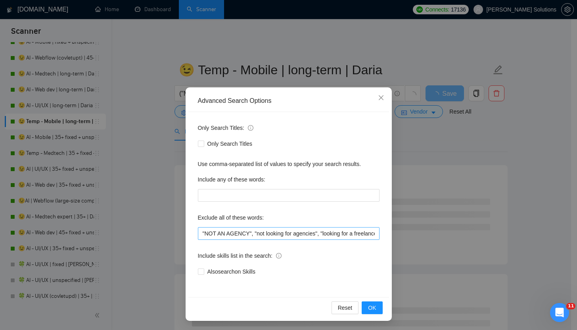
drag, startPoint x: 203, startPoint y: 223, endPoint x: 200, endPoint y: 228, distance: 5.2
click at [203, 223] on label "Exclude all of these words:" at bounding box center [231, 217] width 66 height 13
click at [200, 228] on input ""NOT AN AGENCY", "not looking for agencies", "looking for a freelancer", ".Net"…" at bounding box center [289, 233] width 182 height 13
paste input ""NSFW","
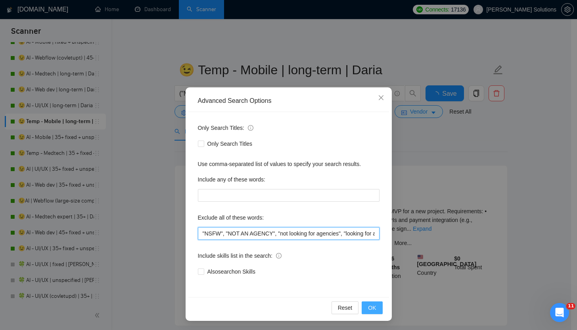
type input ""NSFW", "NOT AN AGENCY", "not looking for agencies", "looking for a freelancer"…"
click at [362, 304] on button "OK" at bounding box center [372, 307] width 21 height 13
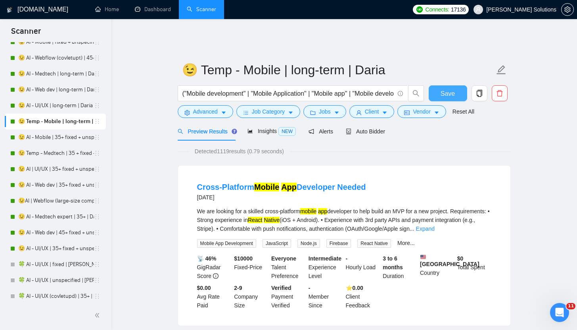
click at [449, 88] on span "Save" at bounding box center [448, 93] width 14 height 10
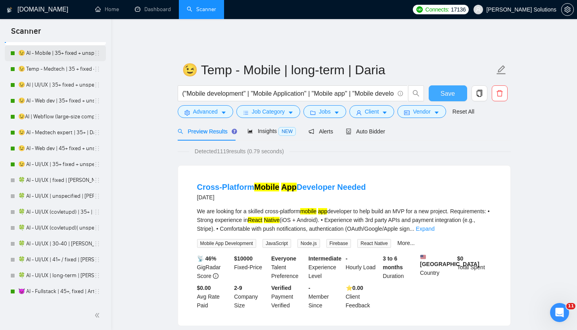
scroll to position [1480, 0]
click at [47, 58] on link "😉 AI - Mobile | 35+ fixed + unspec (large-size comp) | Daria" at bounding box center [56, 52] width 76 height 16
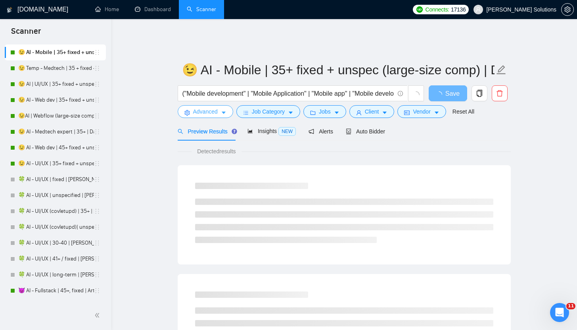
click at [206, 107] on span "Advanced" at bounding box center [205, 111] width 25 height 9
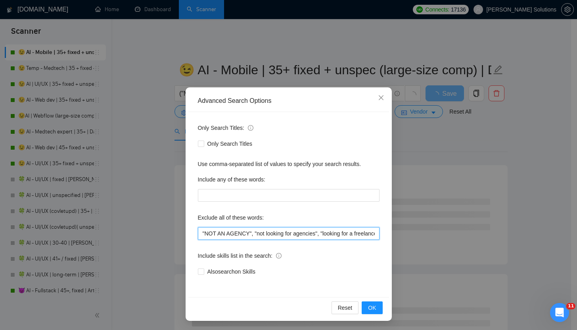
click at [200, 235] on input ""NOT AN AGENCY", "not looking for agencies", "looking for a freelancer", Python…" at bounding box center [289, 233] width 182 height 13
paste input ""NSFW","
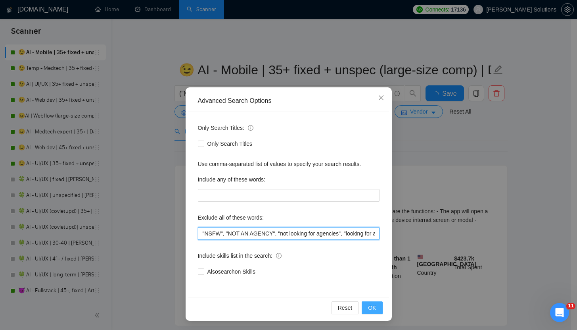
type input ""NSFW", "NOT AN AGENCY", "not looking for agencies", "looking for a freelancer"…"
click at [370, 307] on span "OK" at bounding box center [372, 307] width 8 height 9
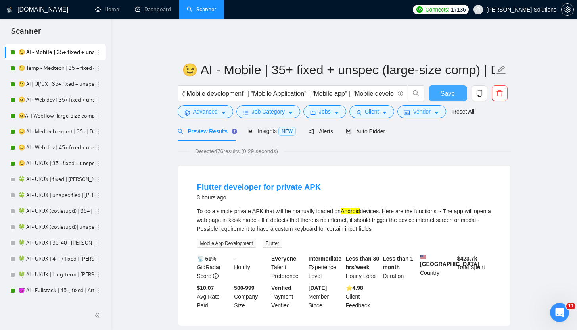
click at [446, 94] on button "Save" at bounding box center [448, 93] width 38 height 16
click at [51, 73] on link "😉 Temp - Medtech | 35 + fixed + unspec (large-size comp) | Daria" at bounding box center [56, 68] width 76 height 16
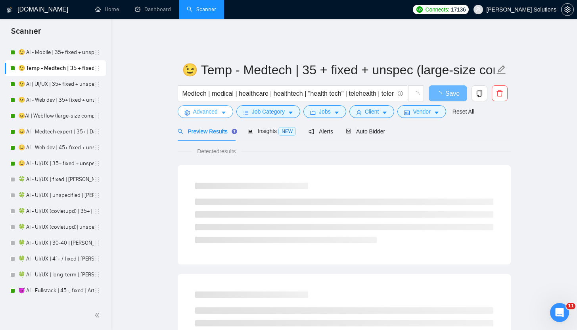
click at [216, 108] on span "Advanced" at bounding box center [205, 111] width 25 height 9
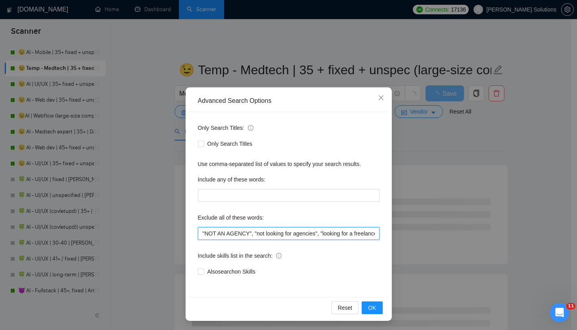
click at [198, 235] on input ""NOT AN AGENCY", "not looking for agencies", "looking for a freelancer", Python…" at bounding box center [289, 233] width 182 height 13
paste input ""NSFW","
type input ""NSFW", "NOT AN AGENCY", "not looking for agencies", "looking for a freelancer"…"
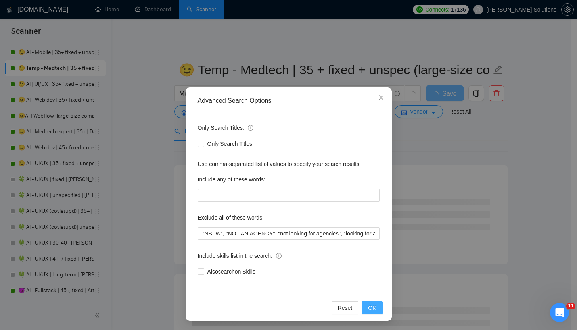
click at [362, 306] on button "OK" at bounding box center [372, 307] width 21 height 13
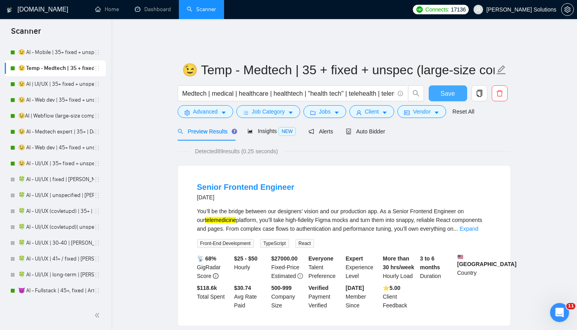
click at [437, 85] on button "Save" at bounding box center [448, 93] width 38 height 16
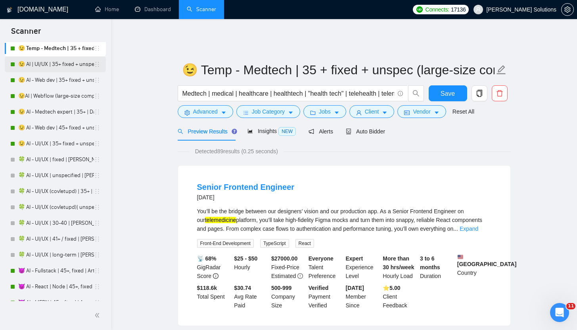
click at [45, 68] on link "😉 AI | UI/UX | 35+ fixed + unspec (large-size comp) | Daria" at bounding box center [56, 64] width 76 height 16
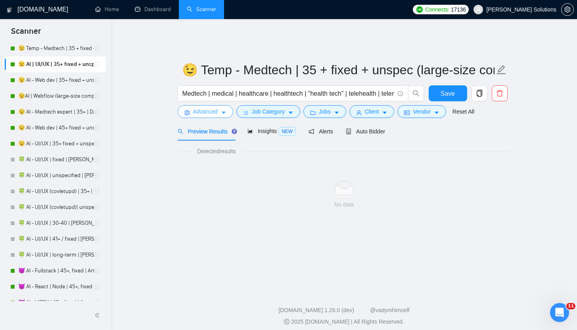
click at [214, 107] on span "Advanced" at bounding box center [205, 111] width 25 height 9
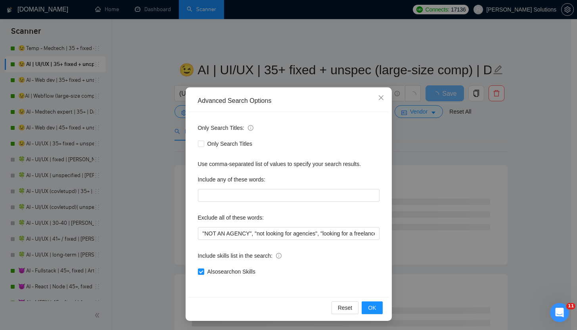
click at [194, 238] on div "Only Search Titles: Only Search Titles Use comma-separated list of values to sp…" at bounding box center [288, 204] width 201 height 185
click at [198, 235] on input ""NOT AN AGENCY", "not looking for agencies", "looking for a freelancer", "[DOMA…" at bounding box center [289, 233] width 182 height 13
paste input ""NSFW","
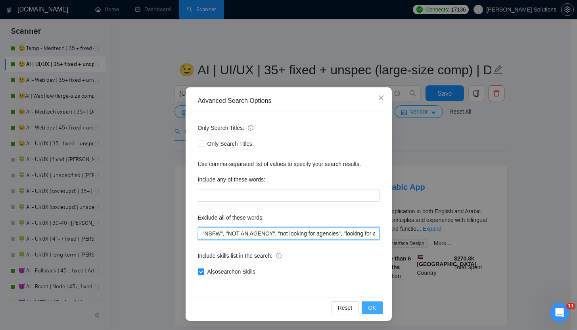
type input ""NSFW", "NOT AN AGENCY", "not looking for agencies", "looking for a freelancer"…"
click at [364, 307] on button "OK" at bounding box center [372, 307] width 21 height 13
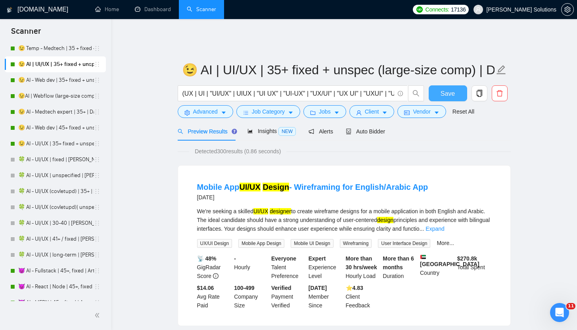
click at [457, 93] on button "Save" at bounding box center [448, 93] width 38 height 16
click at [58, 85] on link "😉 AI - Web dev | 35+ fixed + unspec (large-size comp) | Daria" at bounding box center [56, 80] width 76 height 16
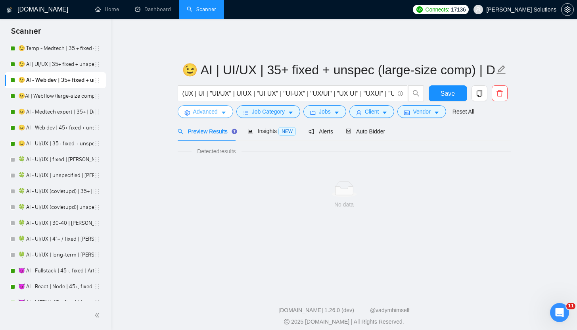
click at [220, 105] on button "Advanced" at bounding box center [206, 111] width 56 height 13
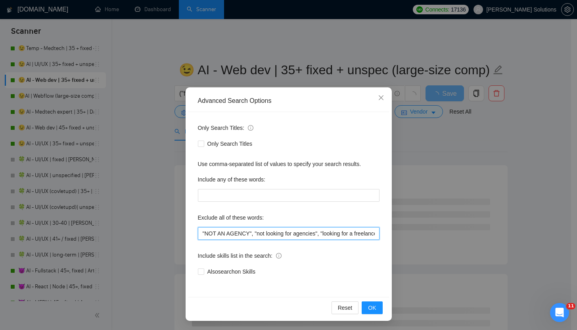
click at [199, 229] on input ""NOT AN AGENCY", "not looking for agencies", "looking for a freelancer", ".Net"…" at bounding box center [289, 233] width 182 height 13
paste input ""NSFW","
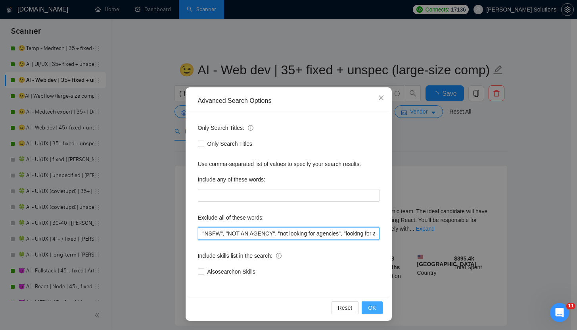
type input ""NSFW", "NOT AN AGENCY", "not looking for agencies", "looking for a freelancer"…"
click at [370, 311] on span "OK" at bounding box center [372, 307] width 8 height 9
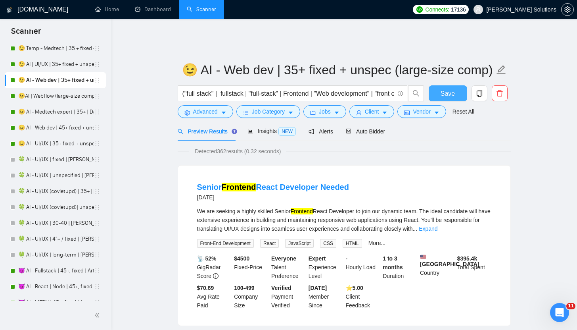
click at [438, 88] on button "Save" at bounding box center [448, 93] width 38 height 16
click at [39, 93] on link "😉AI | Webflow (large-size comp) | Daria" at bounding box center [56, 96] width 76 height 16
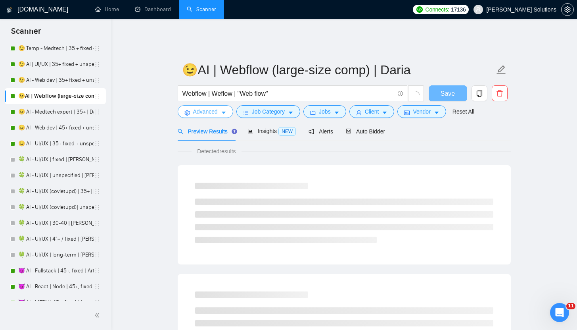
click at [195, 107] on span "Advanced" at bounding box center [205, 111] width 25 height 9
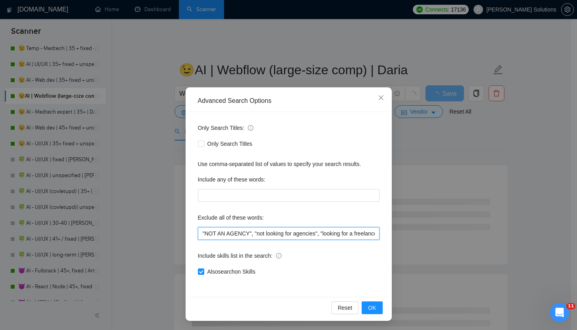
click at [200, 234] on input ""NOT AN AGENCY", "not looking for agencies", "looking for a freelancer", "[DOMA…" at bounding box center [289, 233] width 182 height 13
paste input ""NSFW","
type input ""NSFW", "NOT AN AGENCY", "not looking for agencies", "looking for a freelancer"…"
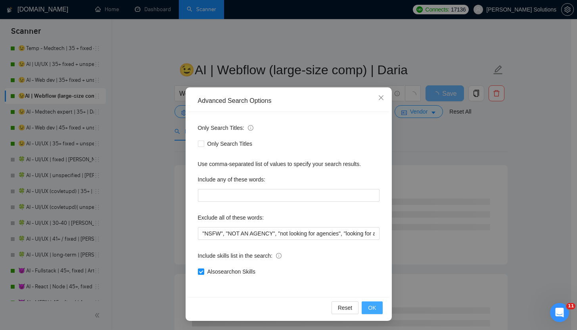
click at [363, 306] on button "OK" at bounding box center [372, 307] width 21 height 13
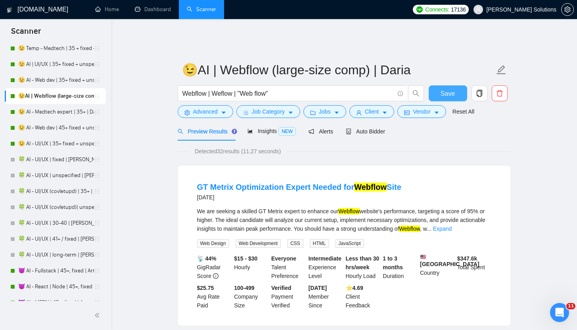
click at [441, 91] on span "Save" at bounding box center [448, 93] width 14 height 10
click at [53, 111] on link "😉 AI - Medtech expert | 35+ | Daria" at bounding box center [56, 112] width 76 height 16
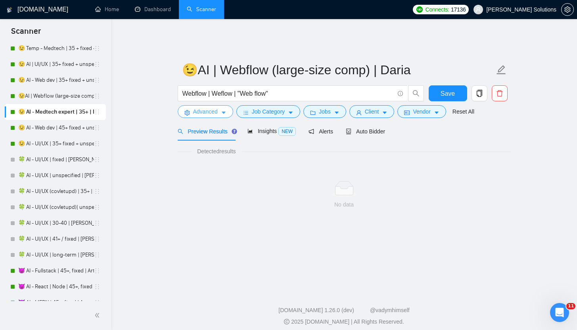
click at [217, 109] on span "Advanced" at bounding box center [205, 111] width 25 height 9
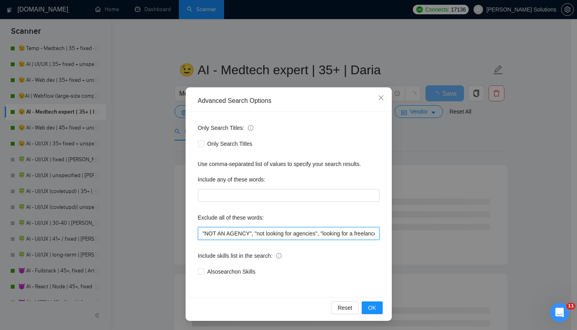
click at [198, 233] on input ""NOT AN AGENCY", "not looking for agencies", "looking for a freelancer", Python…" at bounding box center [289, 233] width 182 height 13
paste input ""NSFW","
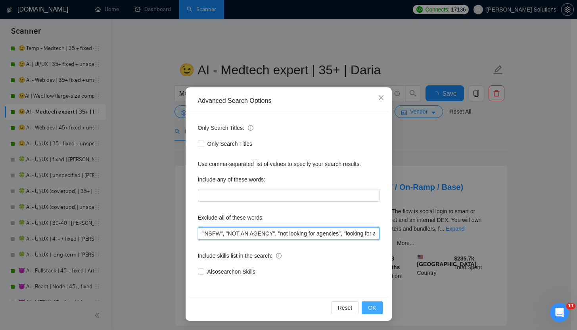
type input ""NSFW", "NOT AN AGENCY", "not looking for agencies", "looking for a freelancer"…"
click at [371, 305] on span "OK" at bounding box center [372, 307] width 8 height 9
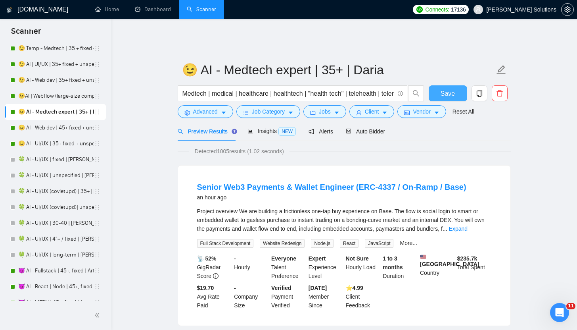
click at [455, 85] on button "Save" at bounding box center [448, 93] width 38 height 16
click at [70, 133] on link "😉 AI - Web dev | 45+ fixed + unspec expert | Daria" at bounding box center [56, 128] width 76 height 16
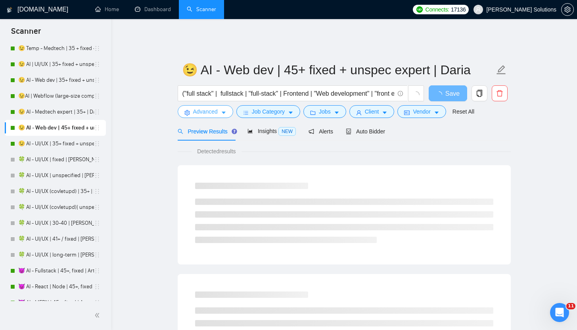
click at [224, 110] on icon "caret-down" at bounding box center [224, 113] width 6 height 6
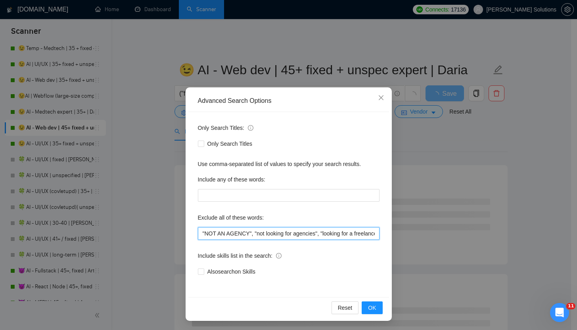
click at [200, 232] on input ""NOT AN AGENCY", "not looking for agencies", "looking for a freelancer", ".Net"…" at bounding box center [289, 233] width 182 height 13
paste input ""NSFW","
type input ""NSFW", "NOT AN AGENCY", "not looking for agencies", "looking for a freelancer"…"
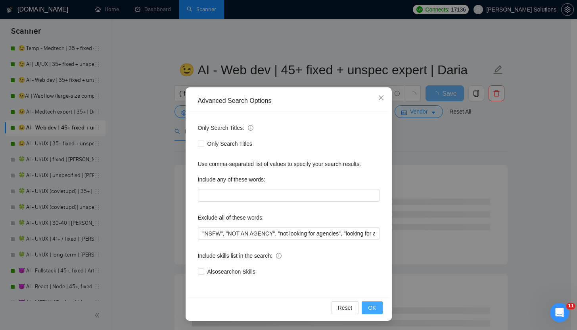
click at [374, 306] on button "OK" at bounding box center [372, 307] width 21 height 13
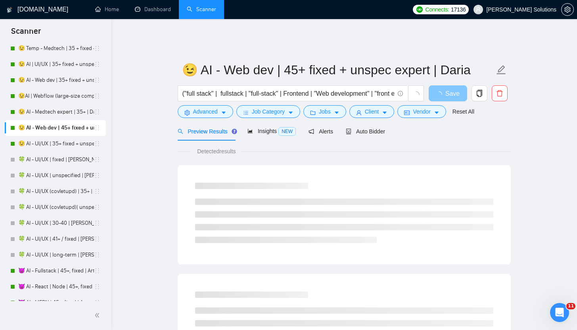
click at [442, 91] on icon "loading" at bounding box center [439, 94] width 6 height 6
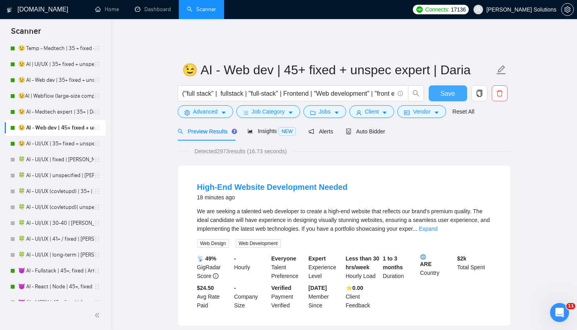
click at [442, 90] on span "Save" at bounding box center [448, 93] width 14 height 10
click at [71, 147] on link "😉 AI - UI/UX | 35+ fixed + unspec expert | Daria" at bounding box center [56, 144] width 76 height 16
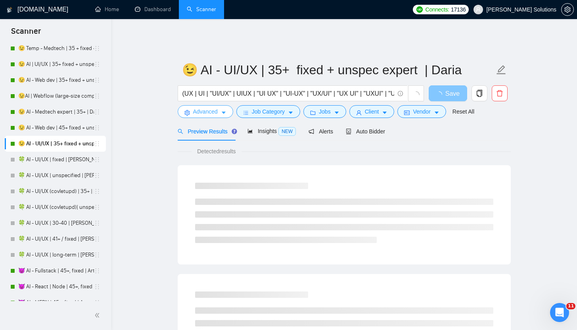
click at [198, 107] on span "Advanced" at bounding box center [205, 111] width 25 height 9
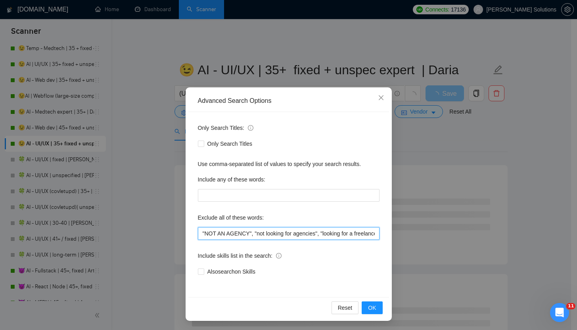
click at [198, 236] on input ""NOT AN AGENCY", "not looking for agencies", "looking for a freelancer", "[DOMA…" at bounding box center [289, 233] width 182 height 13
paste input ""NSFW","
type input ""NSFW", "NOT AN AGENCY", "not looking for agencies", "looking for a freelancer"…"
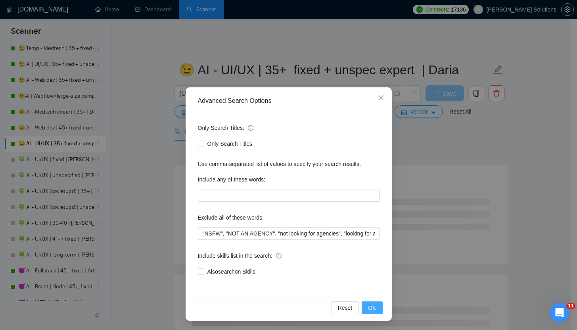
click at [364, 309] on button "OK" at bounding box center [372, 307] width 21 height 13
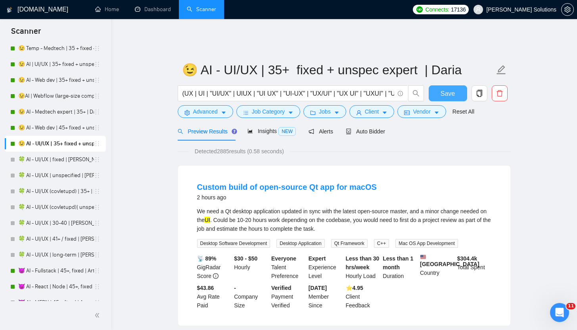
click at [449, 88] on span "Save" at bounding box center [448, 93] width 14 height 10
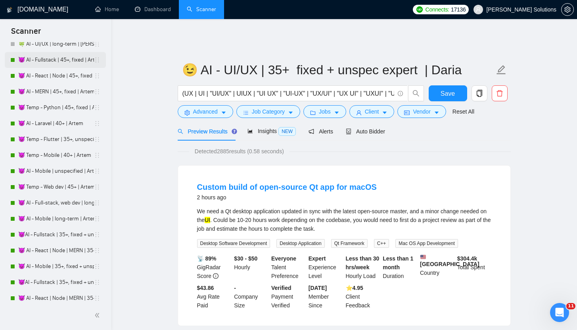
click at [41, 64] on link "😈 AI - Fullstack | 45+, fixed | Artem" at bounding box center [56, 60] width 76 height 16
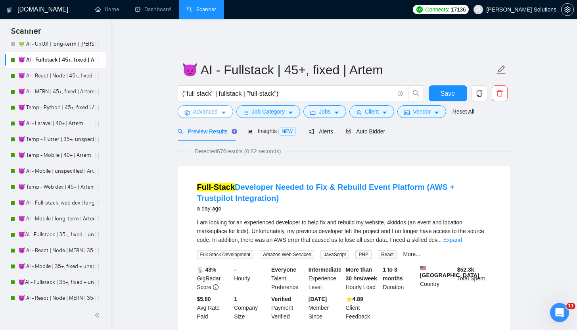
click at [210, 107] on span "Advanced" at bounding box center [205, 111] width 25 height 9
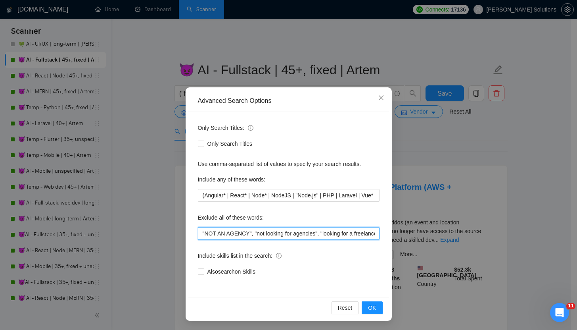
click at [198, 234] on input ""NOT AN AGENCY", "not looking for agencies", "looking for a freelancer", Python…" at bounding box center [289, 233] width 182 height 13
paste input ""NSFW","
type input ""NSFW", "NOT AN AGENCY", "not looking for agencies", "looking for a freelancer"…"
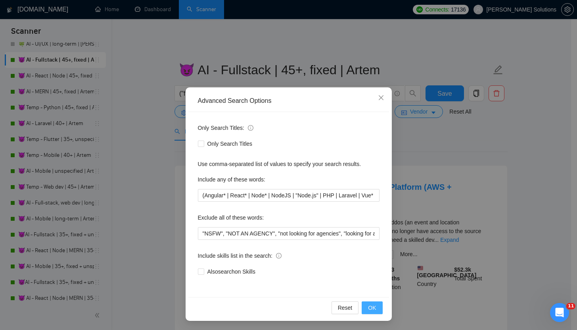
click at [364, 309] on button "OK" at bounding box center [372, 307] width 21 height 13
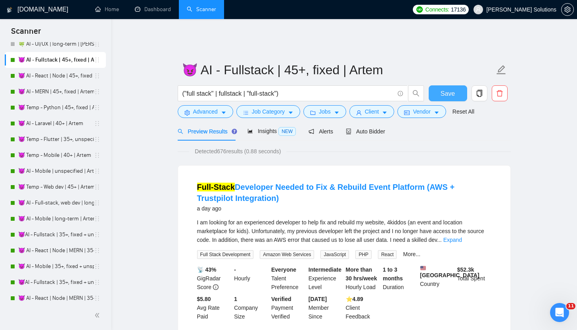
click at [449, 88] on span "Save" at bounding box center [448, 93] width 14 height 10
click at [52, 84] on link "😈 AI - MERN | 45+, fixed | Artem" at bounding box center [56, 92] width 76 height 16
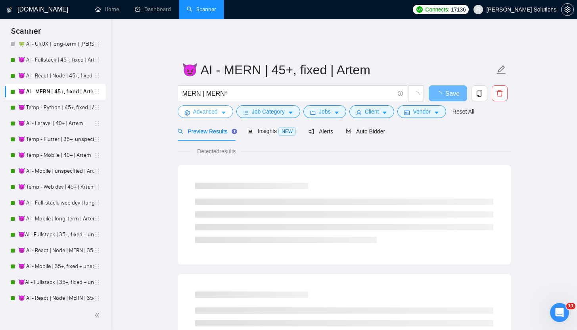
click at [203, 107] on span "Advanced" at bounding box center [205, 111] width 25 height 9
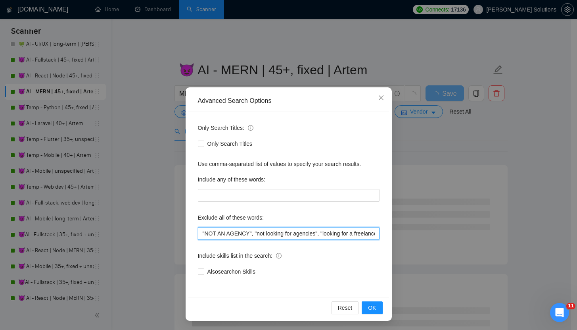
click at [199, 233] on input ""NOT AN AGENCY", "not looking for agencies", "looking for a freelancer", reactn…" at bounding box center [289, 233] width 182 height 13
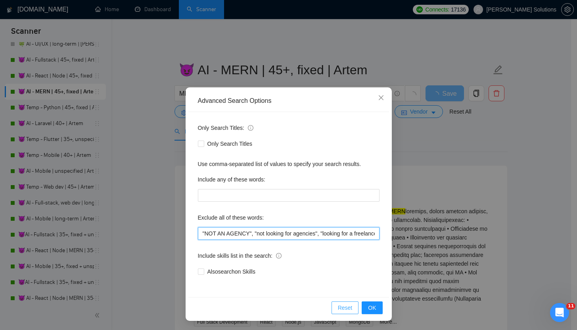
paste input ""NSFW","
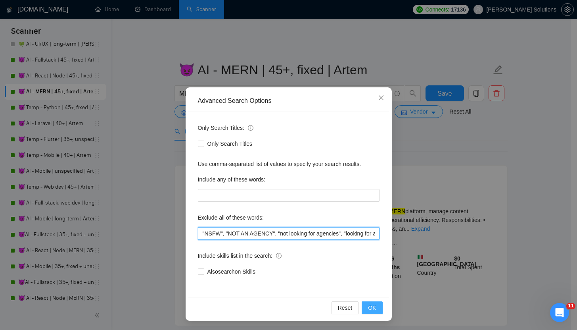
type input ""NSFW", "NOT AN AGENCY", "not looking for agencies", "looking for a freelancer"…"
click at [364, 309] on button "OK" at bounding box center [372, 307] width 21 height 13
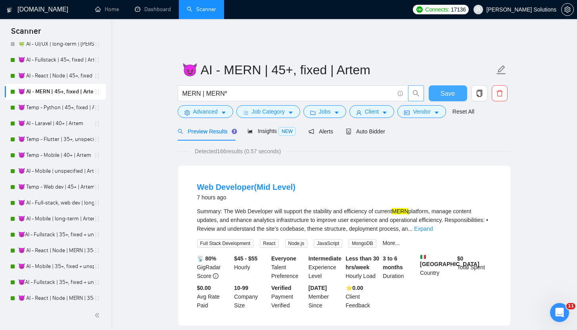
click at [440, 86] on button "Save" at bounding box center [448, 93] width 38 height 16
click at [51, 71] on link "😈 AI - React | Node | 45+, fixed | Artem" at bounding box center [56, 76] width 76 height 16
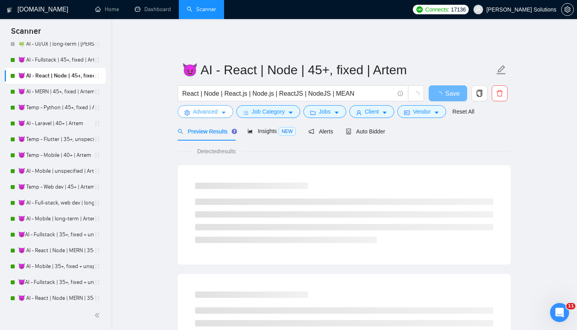
click at [194, 111] on button "Advanced" at bounding box center [206, 111] width 56 height 13
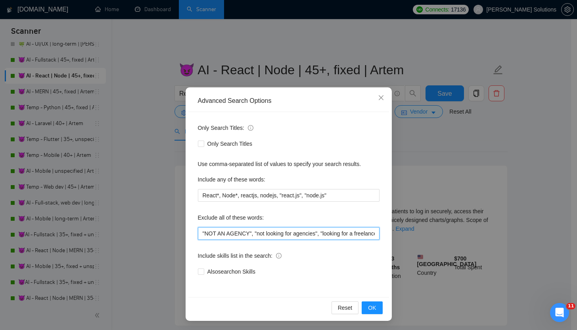
click at [199, 232] on input ""NOT AN AGENCY", "not looking for agencies", "looking for a freelancer", reactn…" at bounding box center [289, 233] width 182 height 13
paste input ""NSFW","
type input ""NSFW", "NOT AN AGENCY", "not looking for agencies", "looking for a freelancer"…"
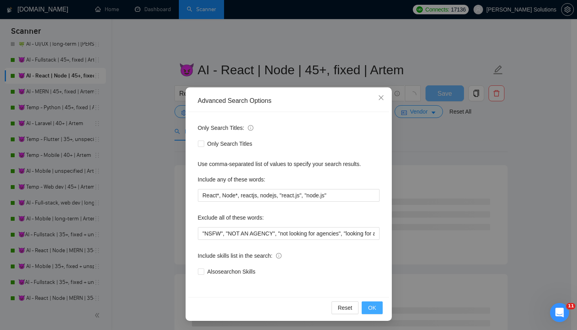
click at [368, 307] on span "OK" at bounding box center [372, 307] width 8 height 9
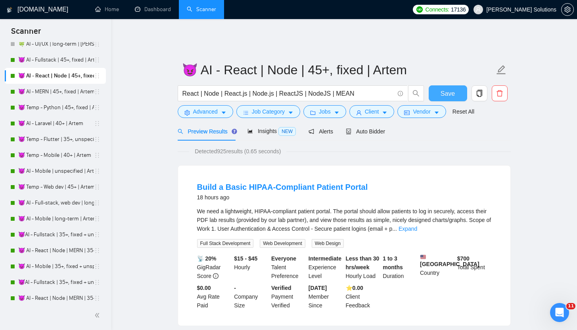
click at [450, 88] on span "Save" at bounding box center [448, 93] width 14 height 10
click at [42, 108] on link "😈 Temp - Python | 45+, fixed | Artem" at bounding box center [56, 108] width 76 height 16
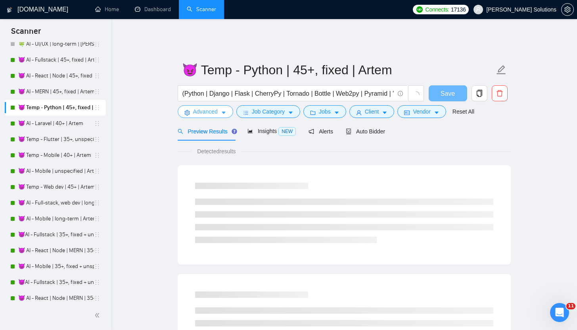
click at [196, 107] on span "Advanced" at bounding box center [205, 111] width 25 height 9
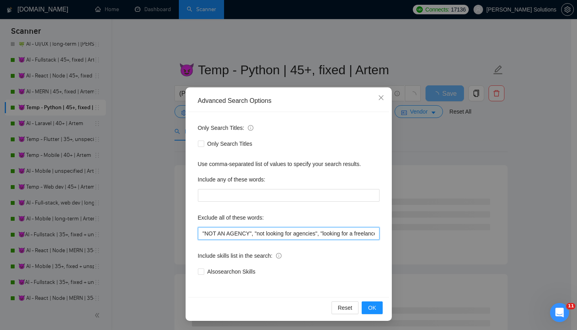
click at [198, 235] on input ""NOT AN AGENCY", "not looking for agencies", "looking for a freelancer", ".Net"…" at bounding box center [289, 233] width 182 height 13
paste input ""NSFW","
type input ""NSFW", "NOT AN AGENCY", "not looking for agencies", "looking for a freelancer"…"
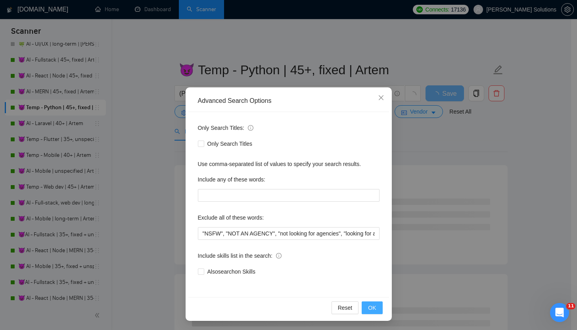
click at [372, 308] on span "OK" at bounding box center [372, 307] width 8 height 9
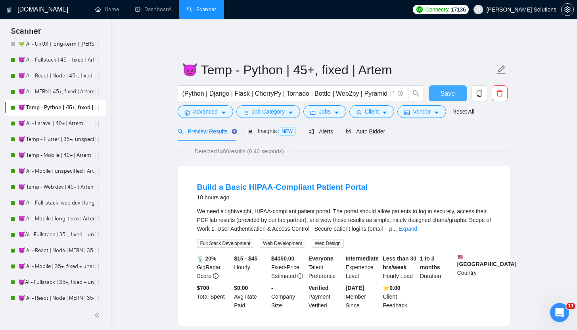
click at [438, 85] on button "Save" at bounding box center [448, 93] width 38 height 16
click at [37, 128] on link "😈 AI - Laravel | 40+ | Artem" at bounding box center [56, 123] width 76 height 16
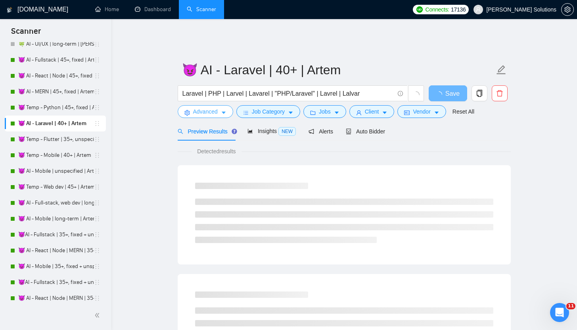
click at [208, 107] on span "Advanced" at bounding box center [205, 111] width 25 height 9
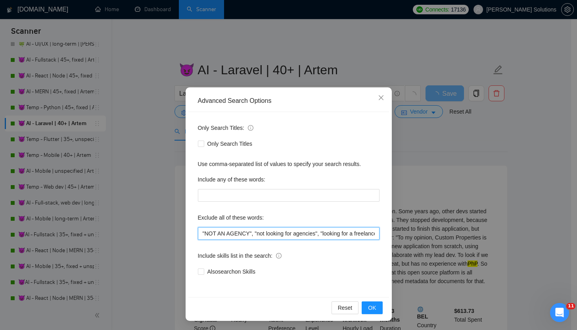
click at [198, 237] on input ""NOT AN AGENCY", "not looking for agencies", "looking for a freelancer", Python…" at bounding box center [289, 233] width 182 height 13
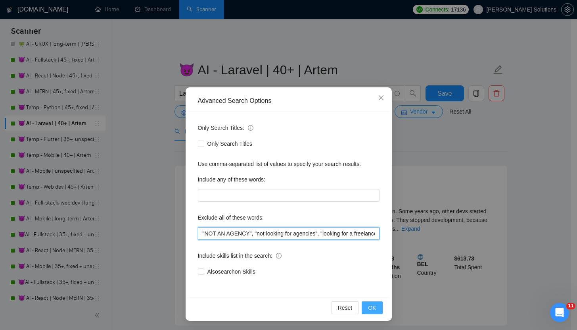
paste input ""NSFW","
type input ""NSFW", "NOT AN AGENCY", "not looking for agencies", "looking for a freelancer"…"
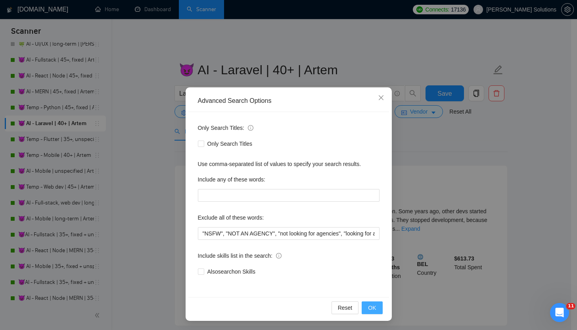
click at [368, 305] on span "OK" at bounding box center [372, 307] width 8 height 9
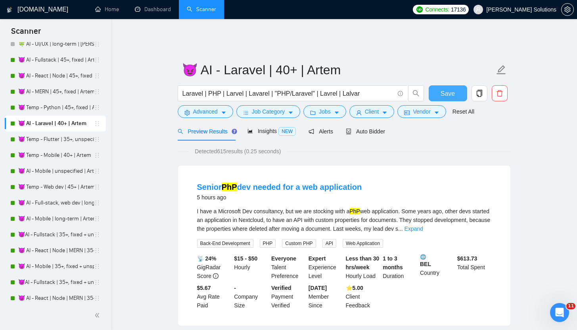
click at [449, 88] on span "Save" at bounding box center [448, 93] width 14 height 10
click at [48, 141] on link "😈 Temp - Flutter | 35+, unspecified | Artem" at bounding box center [56, 139] width 76 height 16
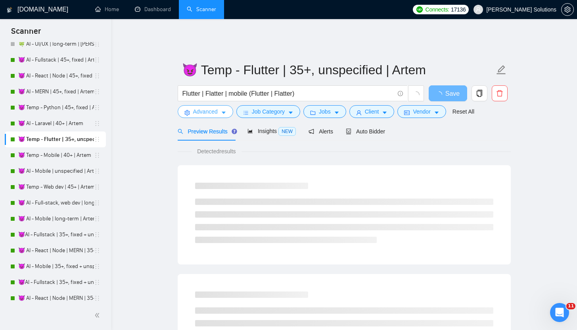
click at [213, 107] on span "Advanced" at bounding box center [205, 111] width 25 height 9
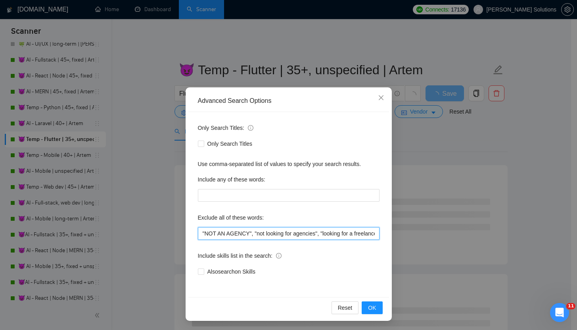
click at [198, 232] on input ""NOT AN AGENCY", "not looking for agencies", "looking for a freelancer", Python…" at bounding box center [289, 233] width 182 height 13
paste input ""NSFW","
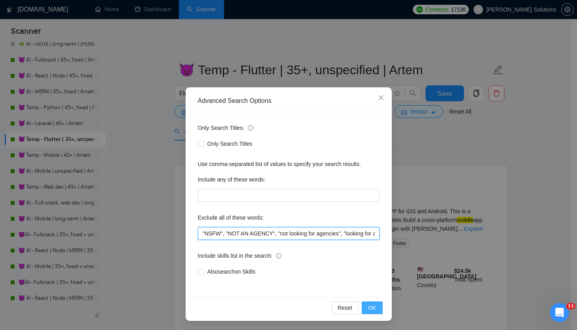
type input ""NSFW", "NOT AN AGENCY", "not looking for agencies", "looking for a freelancer"…"
click at [369, 312] on button "OK" at bounding box center [372, 307] width 21 height 13
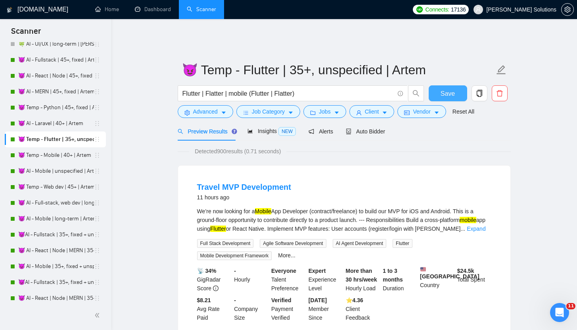
click at [442, 88] on span "Save" at bounding box center [448, 93] width 14 height 10
click at [37, 158] on link "😈 Temp - Mobile | 40+ | Artem" at bounding box center [56, 155] width 76 height 16
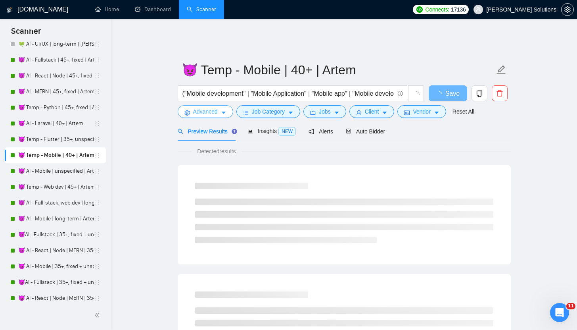
click at [207, 107] on span "Advanced" at bounding box center [205, 111] width 25 height 9
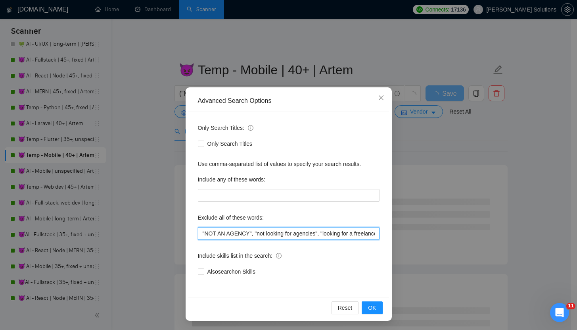
click at [198, 234] on input ""NOT AN AGENCY", "not looking for agencies", "looking for a freelancer", Python…" at bounding box center [289, 233] width 182 height 13
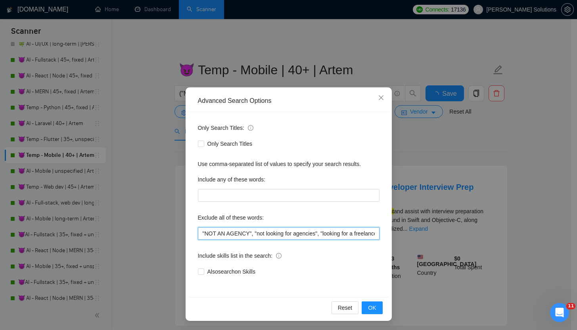
paste input ""NSFW","
type input ""NSFW", "NOT AN AGENCY", "not looking for agencies", "looking for a freelancer"…"
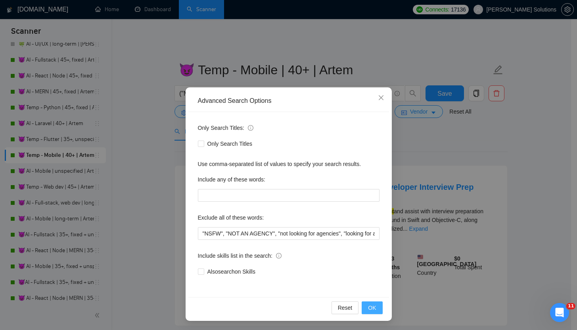
click at [373, 309] on span "OK" at bounding box center [372, 307] width 8 height 9
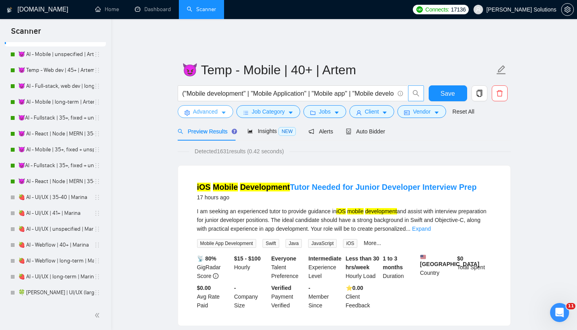
scroll to position [1828, 0]
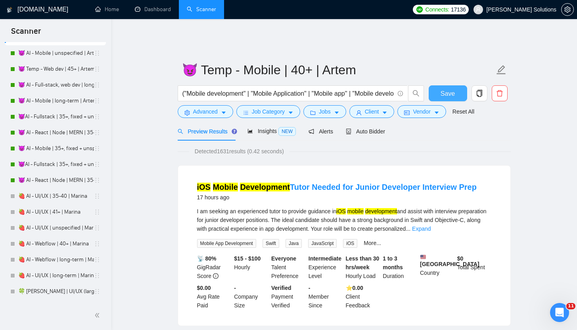
click at [434, 86] on button "Save" at bounding box center [448, 93] width 38 height 16
click at [209, 108] on span "Advanced" at bounding box center [205, 111] width 25 height 9
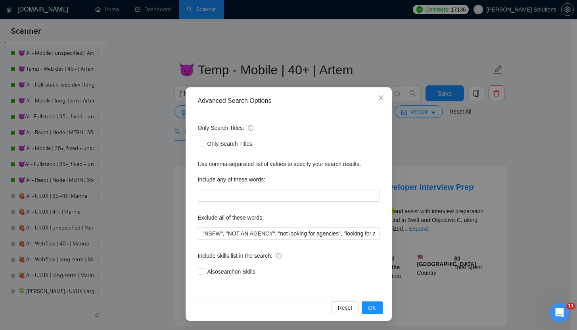
click at [94, 102] on div "Advanced Search Options Only Search Titles: Only Search Titles Use comma-separa…" at bounding box center [288, 165] width 577 height 330
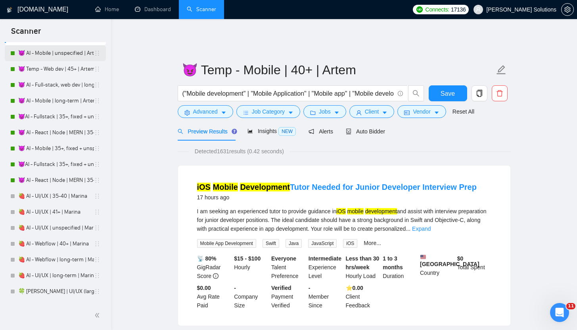
click at [48, 53] on link "😈 AI - Mobile | unspecified | Artem" at bounding box center [56, 53] width 76 height 16
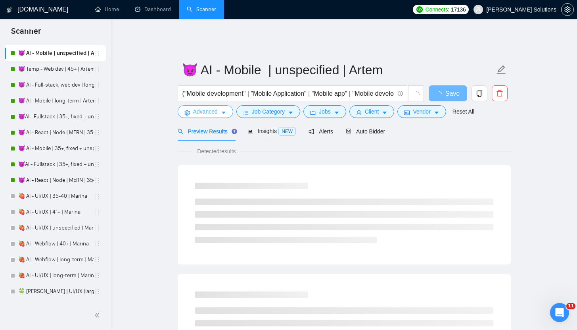
click at [217, 107] on span "Advanced" at bounding box center [205, 111] width 25 height 9
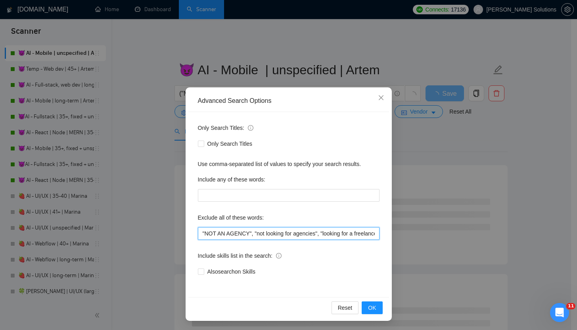
click at [199, 234] on input ""NOT AN AGENCY", "not looking for agencies", "looking for a freelancer", Python…" at bounding box center [289, 233] width 182 height 13
paste input ""NSFW","
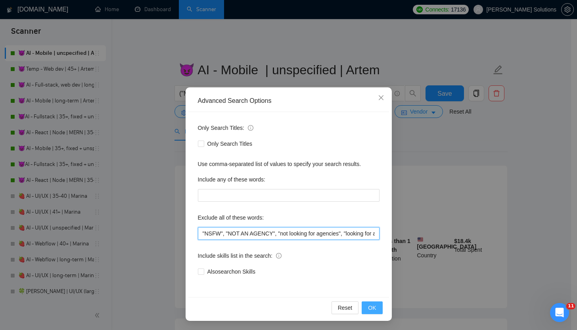
type input ""NSFW", "NOT AN AGENCY", "not looking for agencies", "looking for a freelancer"…"
click at [368, 309] on span "OK" at bounding box center [372, 307] width 8 height 9
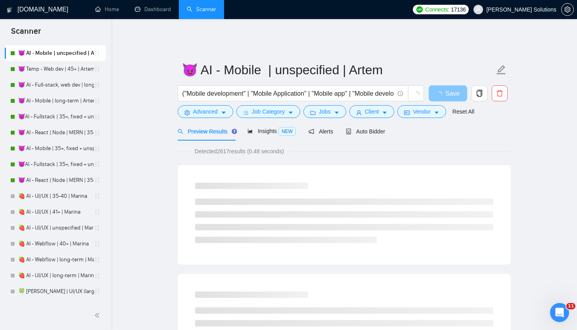
click at [436, 91] on icon "loading" at bounding box center [439, 94] width 6 height 6
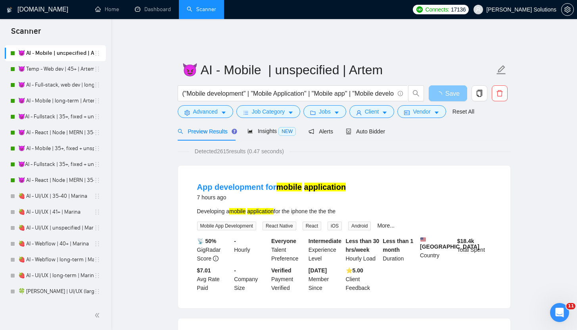
click at [445, 91] on span "loading" at bounding box center [441, 94] width 10 height 6
click at [444, 88] on span "Save" at bounding box center [448, 93] width 14 height 10
click at [43, 70] on link "😈 Temp - Web dev | 45+ | Artem" at bounding box center [56, 69] width 76 height 16
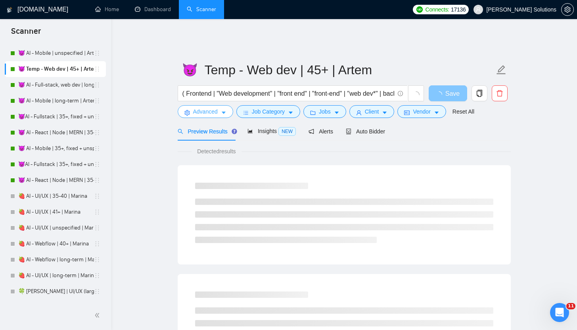
click at [204, 105] on button "Advanced" at bounding box center [206, 111] width 56 height 13
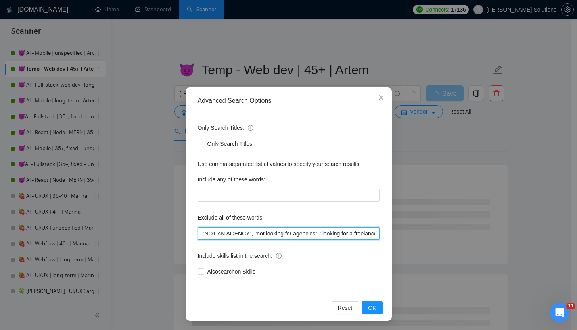
click at [200, 227] on input ""NOT AN AGENCY", "not looking for agencies", "looking for a freelancer", ".Net"…" at bounding box center [289, 233] width 182 height 13
paste input ""NSFW","
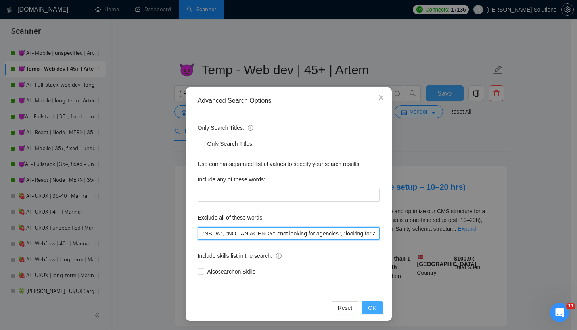
type input ""NSFW", "NOT AN AGENCY", "not looking for agencies", "looking for a freelancer"…"
click at [368, 309] on span "OK" at bounding box center [372, 307] width 8 height 9
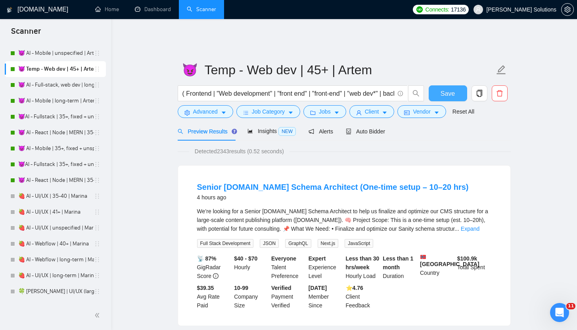
click at [455, 85] on button "Save" at bounding box center [448, 93] width 38 height 16
click at [56, 86] on link "😈 AI - Full-stack, web dev | long-term | Artem" at bounding box center [56, 85] width 76 height 16
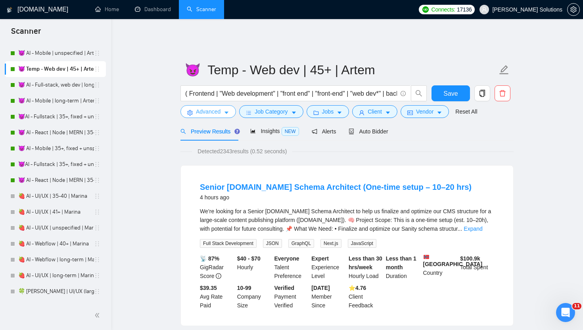
click at [216, 122] on div "Preview Results" at bounding box center [209, 131] width 57 height 19
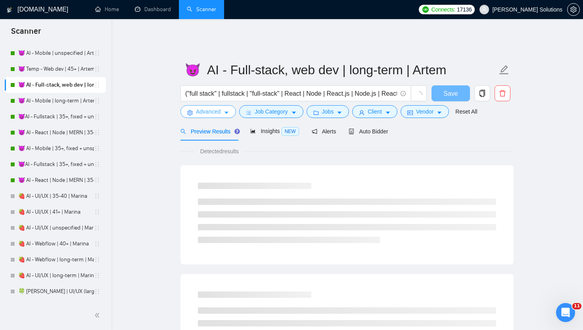
click at [214, 108] on span "Advanced" at bounding box center [208, 111] width 25 height 9
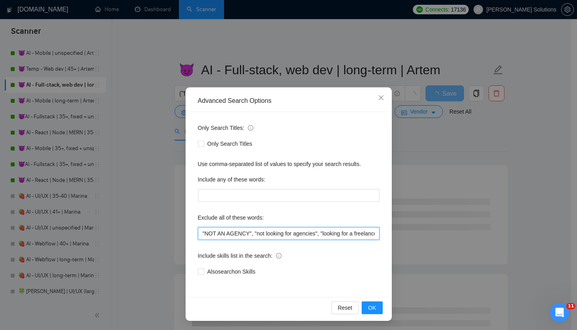
click at [198, 232] on input ""NOT AN AGENCY", "not looking for agencies", "looking for a freelancer", Shopif…" at bounding box center [289, 233] width 182 height 13
paste input ""NSFW","
type input ""NSFW", "NOT AN AGENCY", "not looking for agencies", "looking for a freelancer"…"
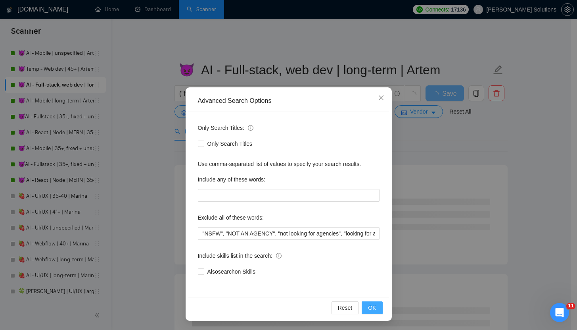
click at [365, 307] on button "OK" at bounding box center [372, 307] width 21 height 13
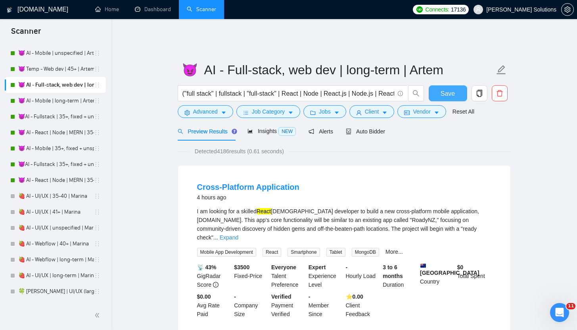
click at [446, 88] on span "Save" at bounding box center [448, 93] width 14 height 10
click at [64, 100] on link "😈 AI - Mobile | long-term | Artem" at bounding box center [56, 101] width 76 height 16
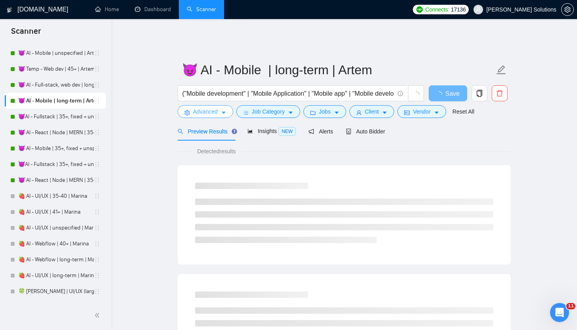
click at [200, 107] on span "Advanced" at bounding box center [205, 111] width 25 height 9
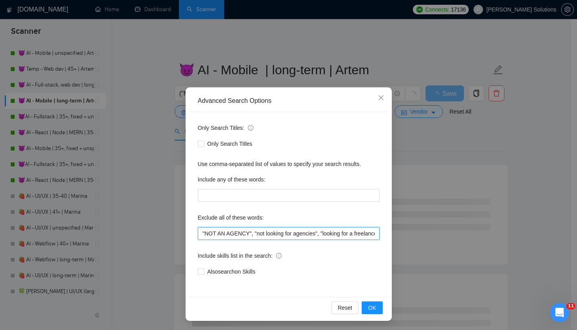
click at [198, 229] on input ""NOT AN AGENCY", "not looking for agencies", "looking for a freelancer", Python…" at bounding box center [289, 233] width 182 height 13
paste input ""NSFW","
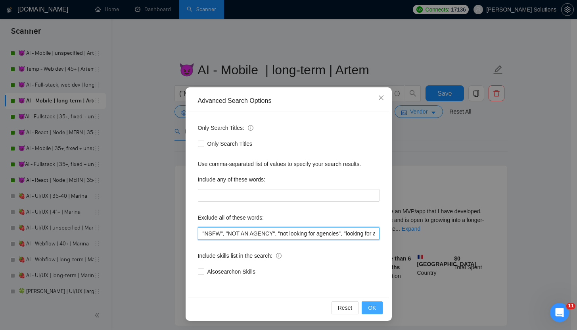
type input ""NSFW", "NOT AN AGENCY", "not looking for agencies", "looking for a freelancer"…"
click at [371, 308] on span "OK" at bounding box center [372, 307] width 8 height 9
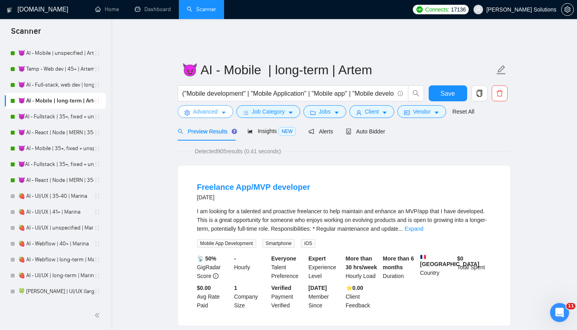
click at [207, 109] on span "Advanced" at bounding box center [205, 111] width 25 height 9
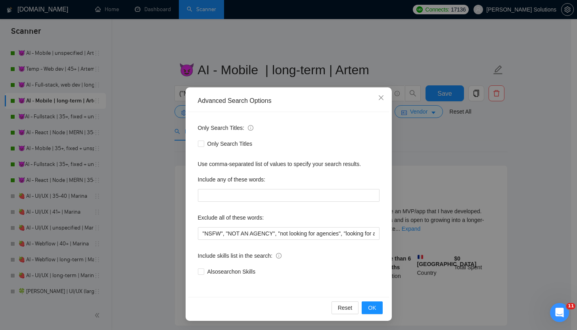
click at [241, 68] on div "Advanced Search Options Only Search Titles: Only Search Titles Use comma-separa…" at bounding box center [288, 165] width 577 height 330
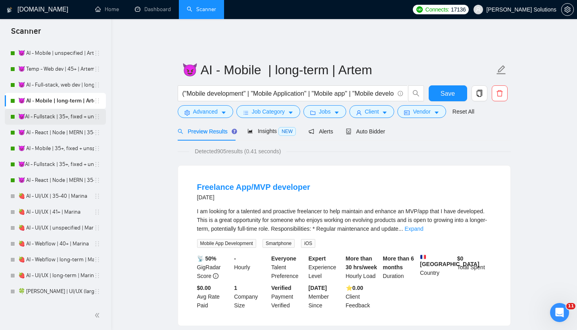
click at [56, 115] on link "😈AI - Fullstack | 35+, fixed + unsp (large-size comp)| Artem" at bounding box center [56, 117] width 76 height 16
drag, startPoint x: 444, startPoint y: 82, endPoint x: 442, endPoint y: 88, distance: 6.8
click at [444, 85] on button "Save" at bounding box center [448, 93] width 38 height 16
click at [45, 116] on link "😈AI - Fullstack | 35+, fixed + unsp (large-size comp)| Artem" at bounding box center [56, 117] width 76 height 16
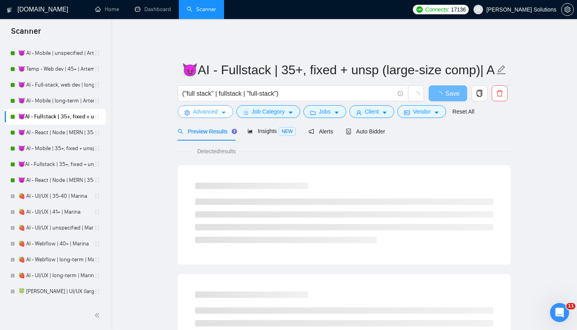
click at [198, 108] on span "Advanced" at bounding box center [205, 111] width 25 height 9
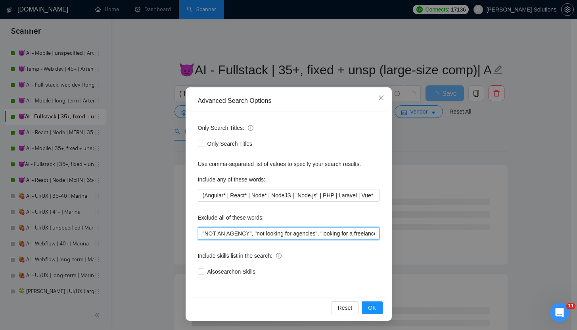
click at [198, 233] on input ""NOT AN AGENCY", "not looking for agencies", "looking for a freelancer", Python…" at bounding box center [289, 233] width 182 height 13
paste input ""NSFW","
type input ""NSFW", "NOT AN AGENCY", "not looking for agencies", "looking for a freelancer"…"
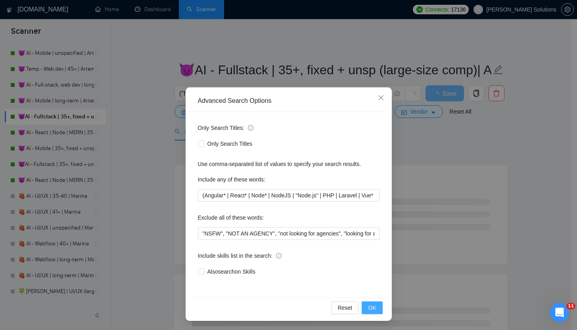
click at [366, 312] on button "OK" at bounding box center [372, 307] width 21 height 13
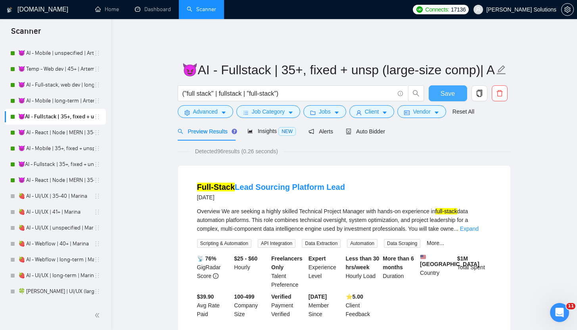
click at [438, 91] on button "Save" at bounding box center [448, 93] width 38 height 16
click at [29, 135] on link "😈 AI - React | Node | MERN | 35+, fixed + unspec (large-size comp) | Artem" at bounding box center [56, 133] width 76 height 16
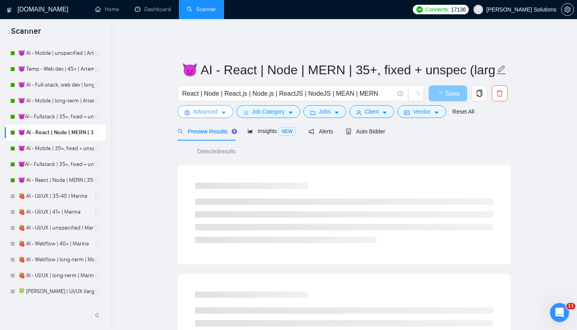
click at [196, 108] on span "Advanced" at bounding box center [205, 111] width 25 height 9
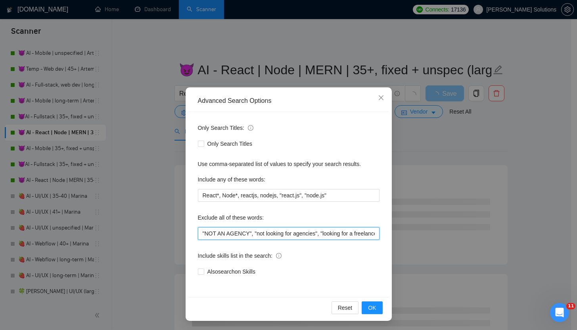
click at [198, 231] on input ""NOT AN AGENCY", "not looking for agencies", "looking for a freelancer", reactn…" at bounding box center [289, 233] width 182 height 13
paste input ""NSFW","
type input ""NSFW", "NOT AN AGENCY", "not looking for agencies", "looking for a freelancer"…"
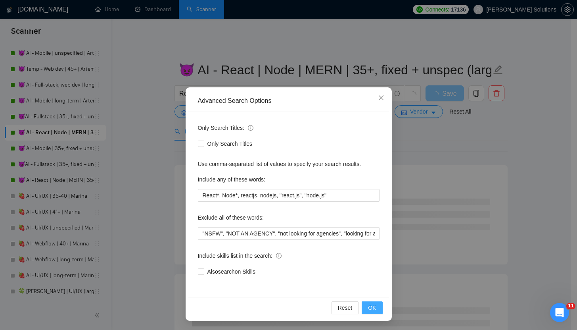
click at [369, 306] on span "OK" at bounding box center [372, 307] width 8 height 9
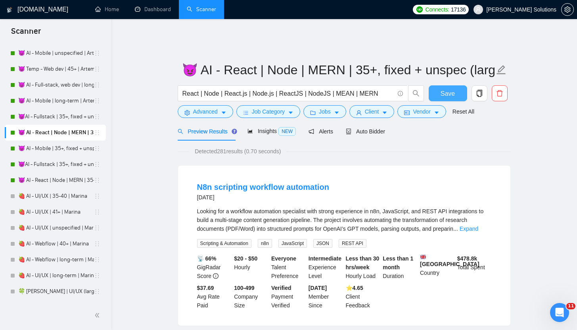
click at [451, 88] on span "Save" at bounding box center [448, 93] width 14 height 10
click at [55, 149] on link "😈 AI - Mobile | 35+, fixed + unspec (large-size comp) | Artem" at bounding box center [56, 148] width 76 height 16
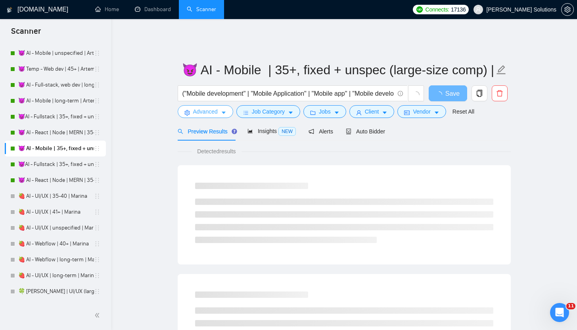
click at [200, 108] on span "Advanced" at bounding box center [205, 111] width 25 height 9
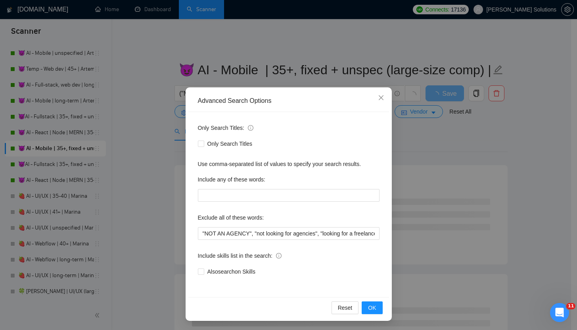
click at [201, 226] on div "Exclude all of these words:" at bounding box center [289, 219] width 182 height 16
click at [200, 232] on input ""NOT AN AGENCY", "not looking for agencies", "looking for a freelancer", Python…" at bounding box center [289, 233] width 182 height 13
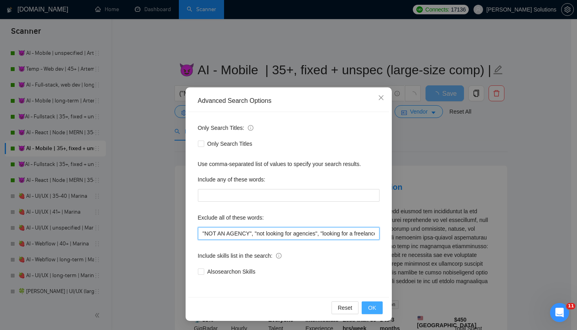
paste input ""NSFW","
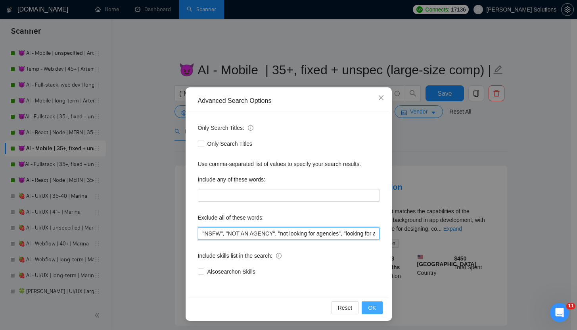
type input ""NSFW", "NOT AN AGENCY", "not looking for agencies", "looking for a freelancer"…"
click at [362, 307] on button "OK" at bounding box center [372, 307] width 21 height 13
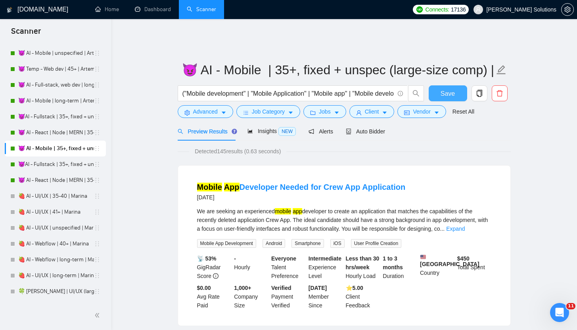
click at [446, 93] on button "Save" at bounding box center [448, 93] width 38 height 16
click at [41, 167] on link "😈AI - Fullstack | 35+, fixed + unsp (expert)| Artem" at bounding box center [56, 164] width 76 height 16
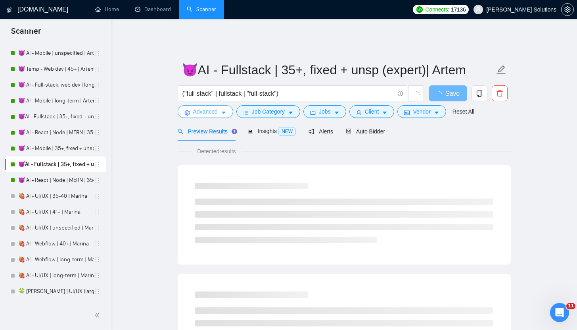
click at [202, 108] on span "Advanced" at bounding box center [205, 111] width 25 height 9
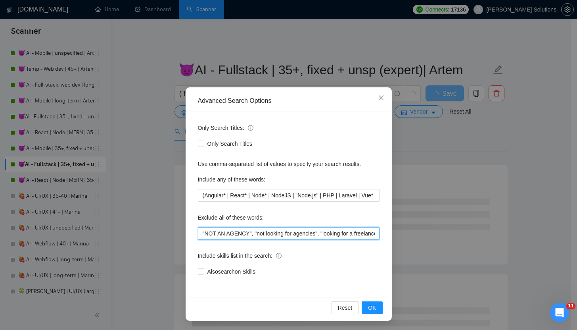
click at [198, 233] on input ""NOT AN AGENCY", "not looking for agencies", "looking for a freelancer", Python…" at bounding box center [289, 233] width 182 height 13
paste input ""NSFW","
type input ""NSFW", "NOT AN AGENCY", "not looking for agencies", "looking for a freelancer"…"
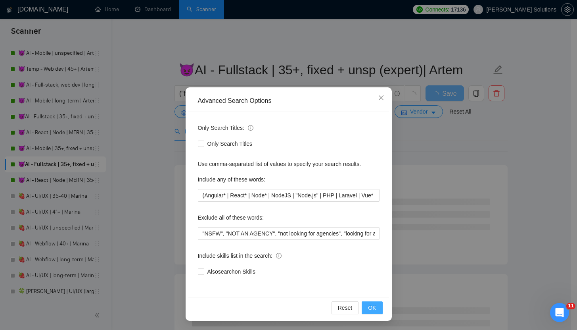
click at [372, 307] on span "OK" at bounding box center [372, 307] width 8 height 9
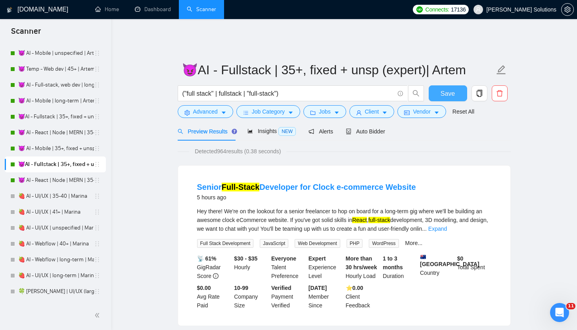
click at [453, 88] on span "Save" at bounding box center [448, 93] width 14 height 10
click at [201, 107] on span "Advanced" at bounding box center [205, 111] width 25 height 9
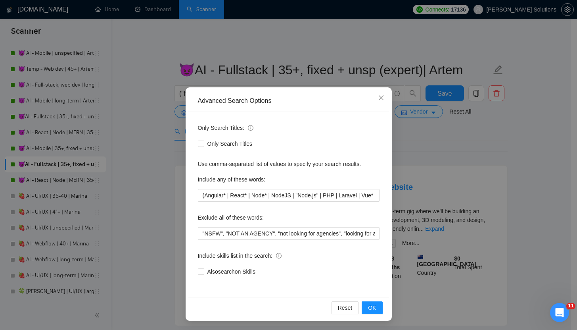
click at [186, 92] on div "Advanced Search Options Only Search Titles: Only Search Titles Use comma-separa…" at bounding box center [289, 203] width 206 height 233
click at [172, 88] on div "Advanced Search Options Only Search Titles: Only Search Titles Use comma-separa…" at bounding box center [288, 165] width 577 height 330
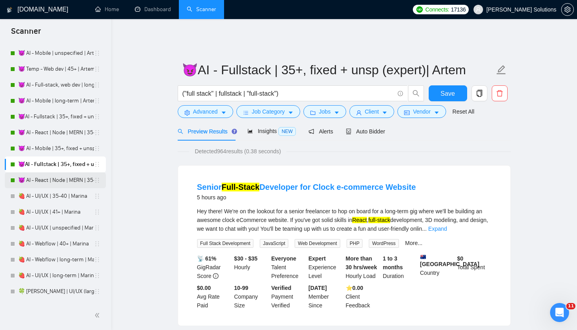
click at [46, 182] on link "😈 AI - React | Node | MERN | 35+, fixed + unspec (expert) | Artem" at bounding box center [56, 180] width 76 height 16
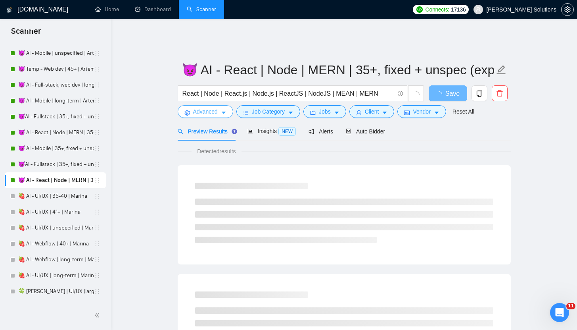
click at [200, 110] on span "Advanced" at bounding box center [205, 111] width 25 height 9
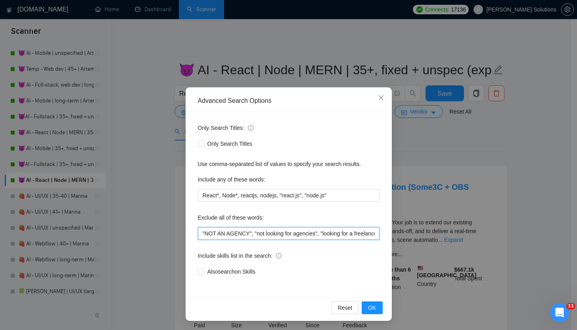
click at [201, 235] on input ""NOT AN AGENCY", "not looking for agencies", "looking for a freelancer", reactn…" at bounding box center [289, 233] width 182 height 13
click at [199, 235] on input ""NOT AN AGENCY", "not looking for agencies", "looking for a freelancer", reactn…" at bounding box center [289, 233] width 182 height 13
paste input ""NSFW","
type input ""NSFW", "NOT AN AGENCY", "not looking for agencies", "looking for a freelancer"…"
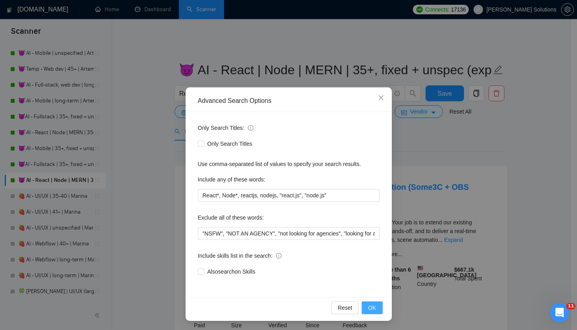
click at [371, 310] on span "OK" at bounding box center [372, 307] width 8 height 9
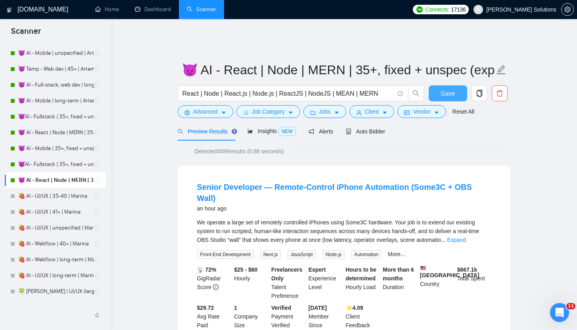
click at [450, 90] on span "Save" at bounding box center [448, 93] width 14 height 10
click at [460, 85] on button "Save" at bounding box center [448, 93] width 38 height 16
